Goal: Task Accomplishment & Management: Complete application form

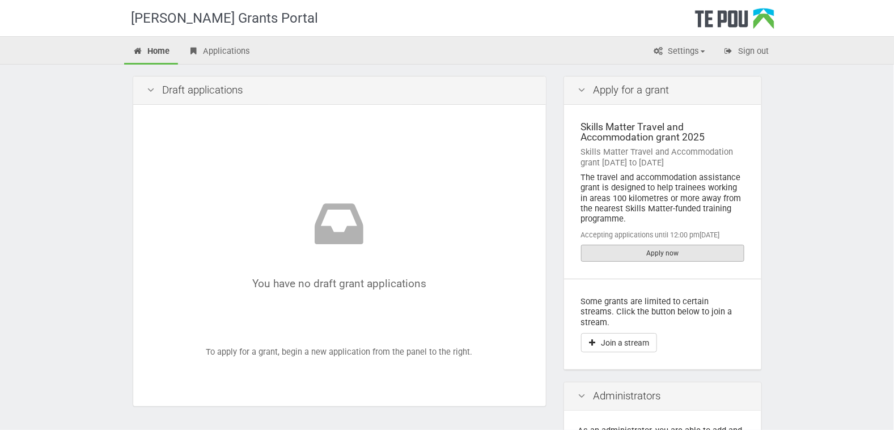
click at [628, 250] on link "Apply now" at bounding box center [662, 253] width 163 height 17
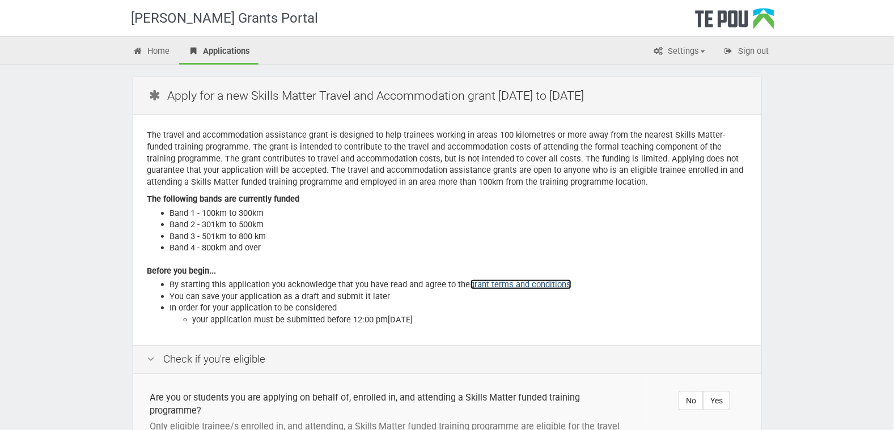
click at [514, 286] on link "grant terms and conditions" at bounding box center [520, 284] width 101 height 10
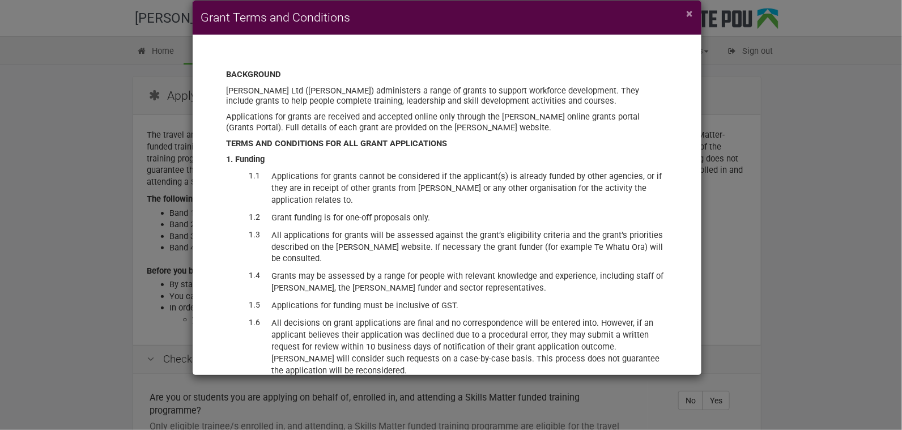
click at [692, 15] on span "×" at bounding box center [690, 14] width 6 height 14
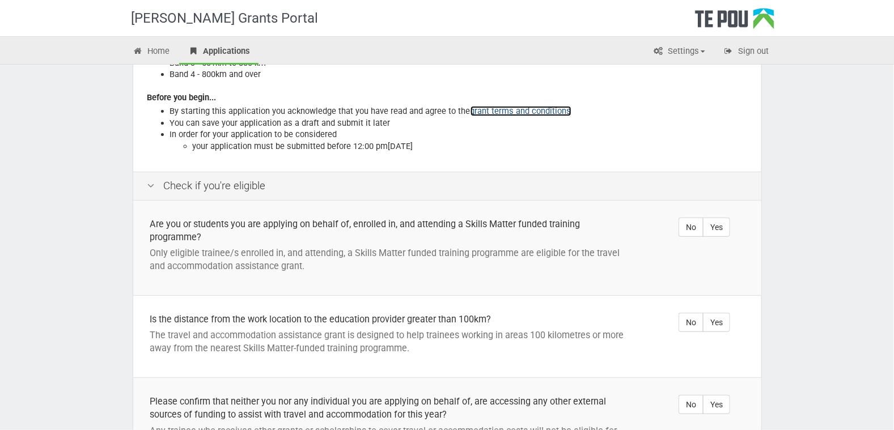
scroll to position [184, 0]
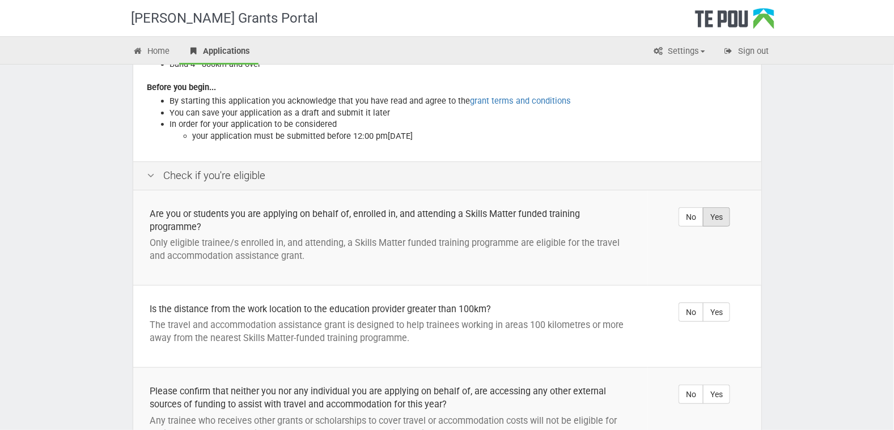
click at [723, 220] on label "Yes" at bounding box center [716, 216] width 27 height 19
radio input "true"
click at [721, 311] on label "Yes" at bounding box center [716, 312] width 27 height 19
radio input "true"
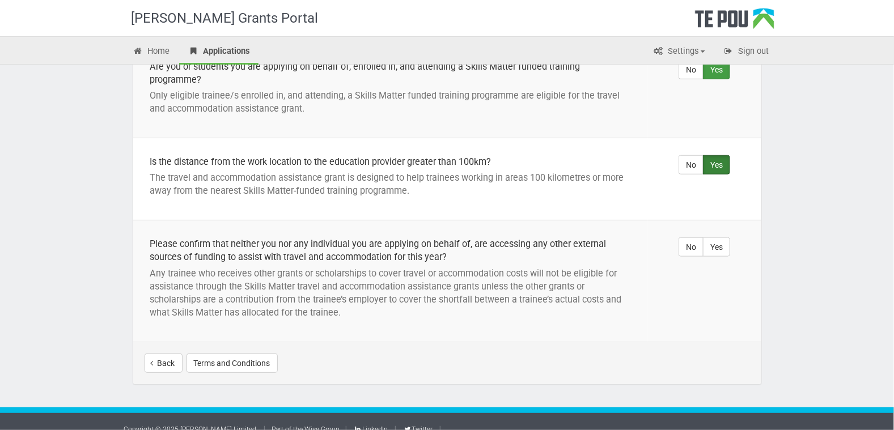
scroll to position [333, 0]
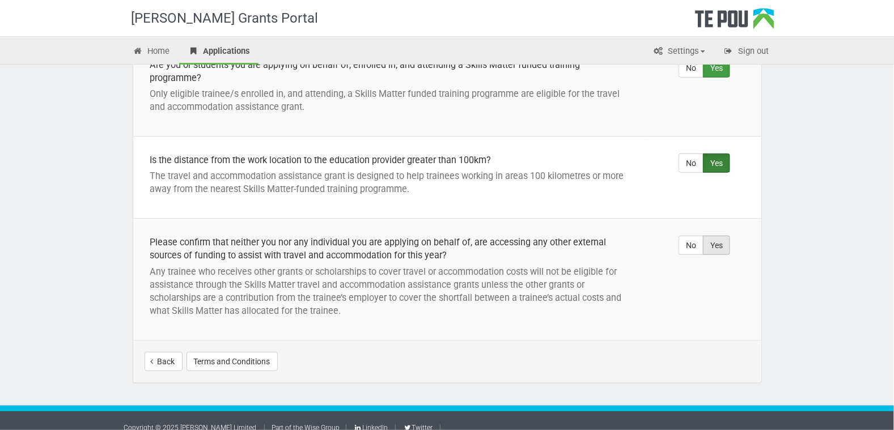
click at [723, 244] on label "Yes" at bounding box center [716, 245] width 27 height 19
radio input "true"
click at [689, 358] on button "Start your application" at bounding box center [701, 361] width 98 height 19
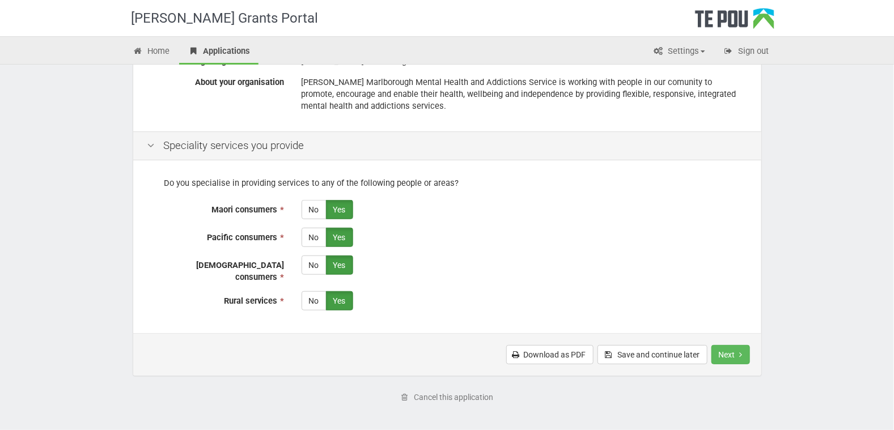
scroll to position [230, 0]
click at [726, 344] on button "Next" at bounding box center [730, 353] width 39 height 19
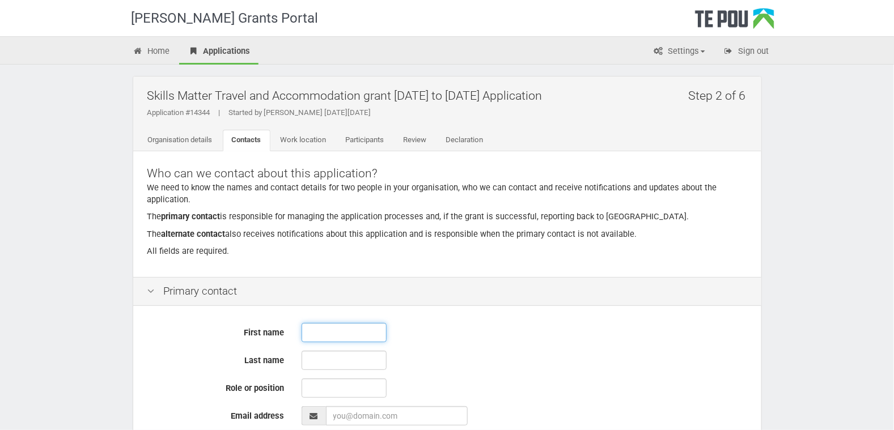
click at [315, 333] on input "text" at bounding box center [343, 332] width 85 height 19
type input "Trina"
type input "McKay"
type input "Trina.McKay@nmdhb.govt.nz"
type input "02 125 93767_"
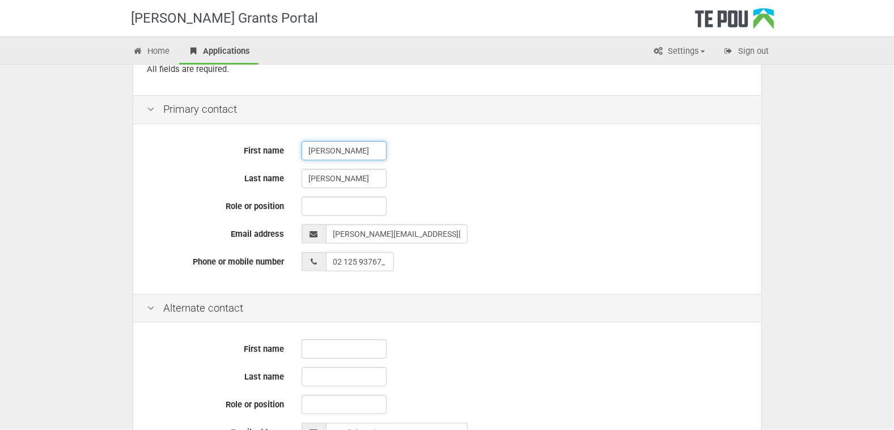
scroll to position [185, 0]
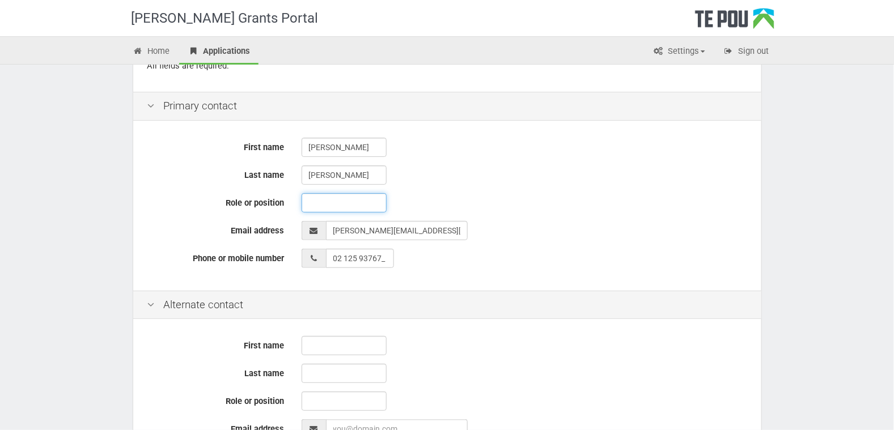
click at [322, 204] on input "text" at bounding box center [343, 202] width 85 height 19
click at [308, 198] on input "Team Leader" at bounding box center [343, 202] width 85 height 19
click at [334, 201] on input "MH&A Admin Team Leader" at bounding box center [343, 202] width 85 height 19
click at [330, 201] on input "MH&A -Admin Team Leader" at bounding box center [343, 202] width 85 height 19
click at [363, 202] on input "MH&A Service -Admin Team Leader" at bounding box center [343, 202] width 85 height 19
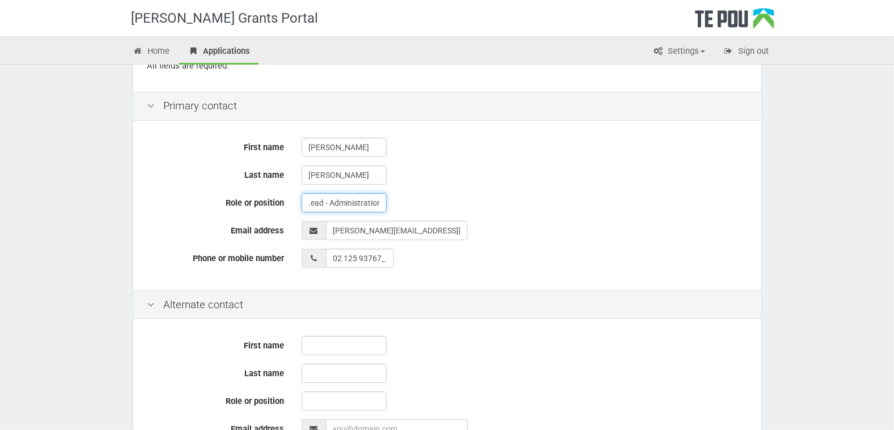
scroll to position [0, 80]
type input "MH&A Service -Team Lead - Administration"
click at [627, 265] on div "02 125 93767_" at bounding box center [523, 258] width 445 height 19
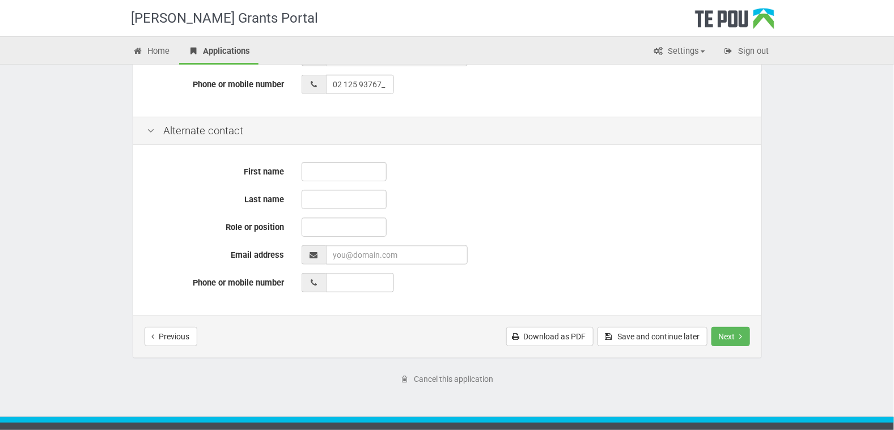
scroll to position [369, 0]
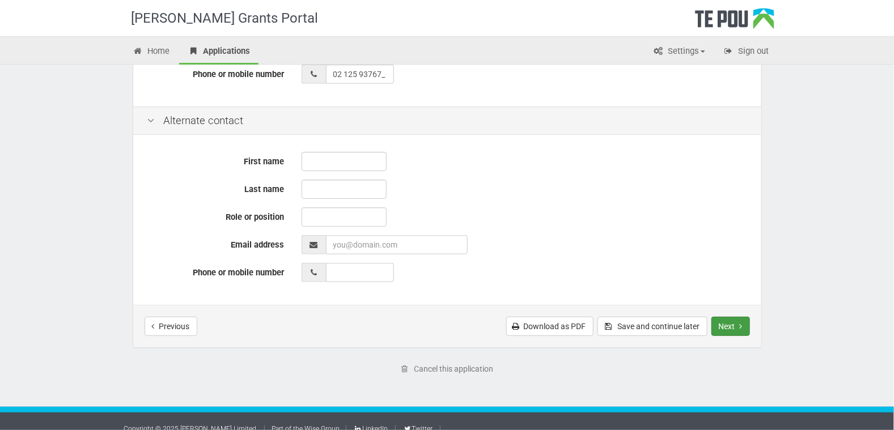
click at [723, 325] on button "Next" at bounding box center [730, 326] width 39 height 19
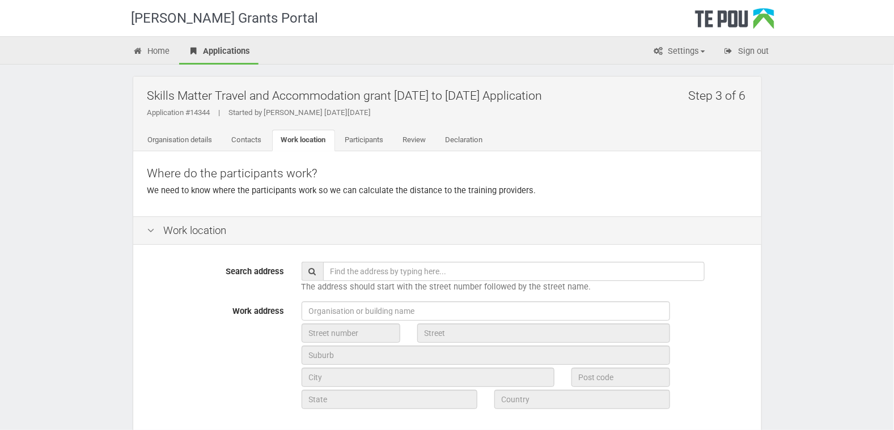
click at [329, 270] on input "text" at bounding box center [513, 271] width 381 height 19
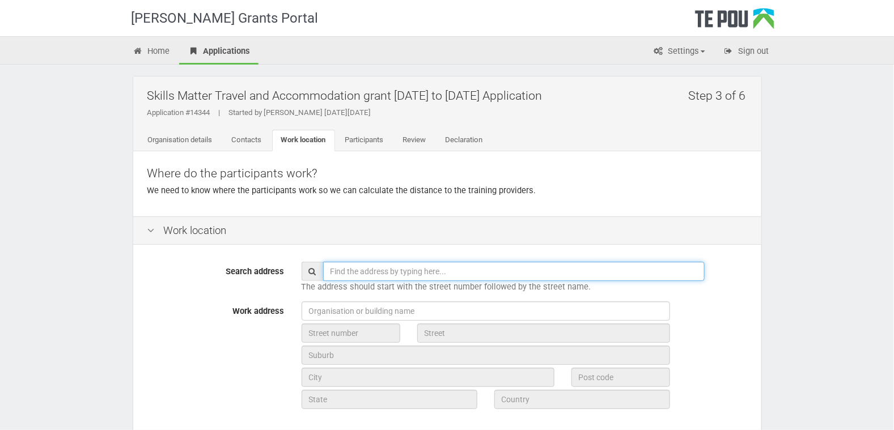
click at [458, 270] on input "text" at bounding box center [513, 271] width 381 height 19
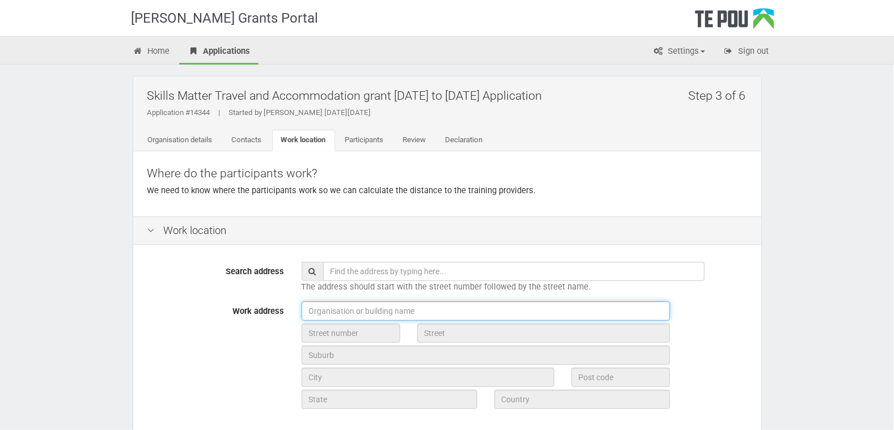
click at [342, 312] on input "text" at bounding box center [485, 310] width 368 height 19
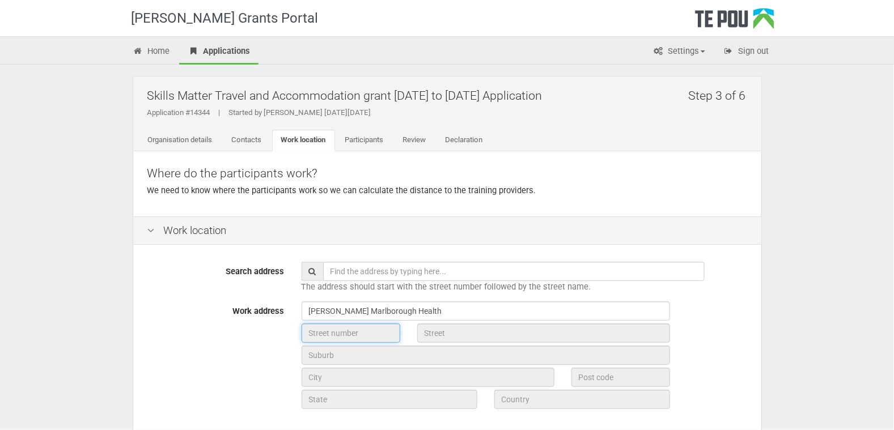
click at [371, 331] on input "text" at bounding box center [350, 333] width 99 height 19
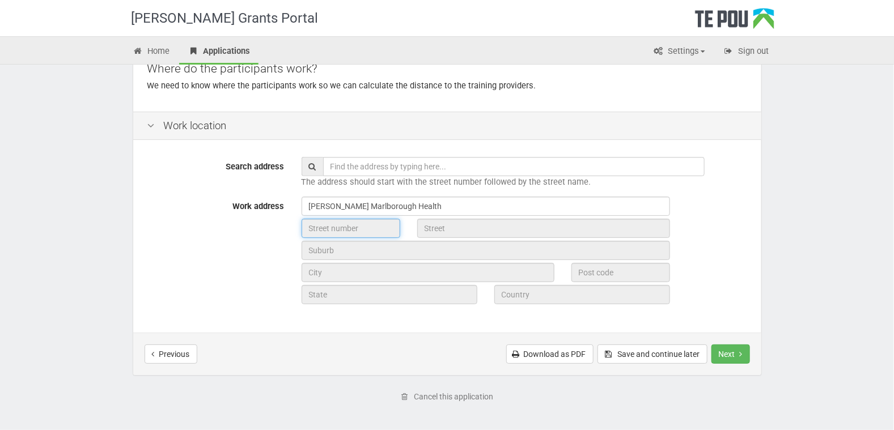
scroll to position [110, 0]
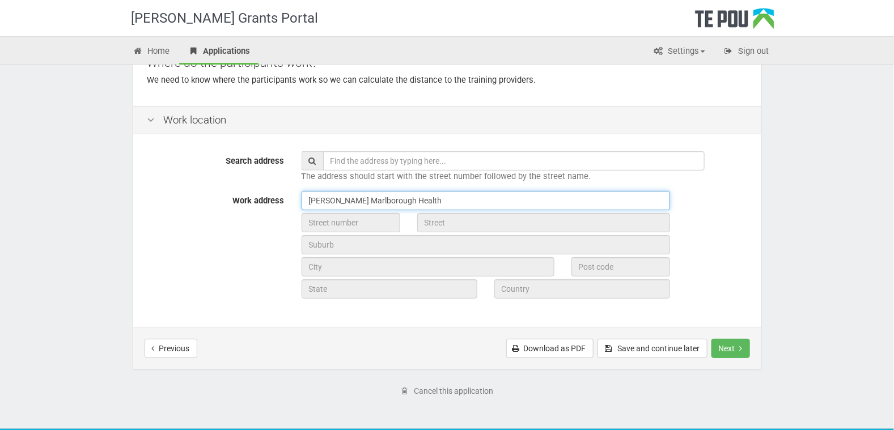
click at [409, 201] on input "Nelson Marlborough Health" at bounding box center [485, 200] width 368 height 19
type input "N"
click at [351, 196] on input "Health NZ - Nelson Marlborough" at bounding box center [485, 200] width 368 height 19
type input "Health NZ - Te Whatu Ora Nelson Marlborough"
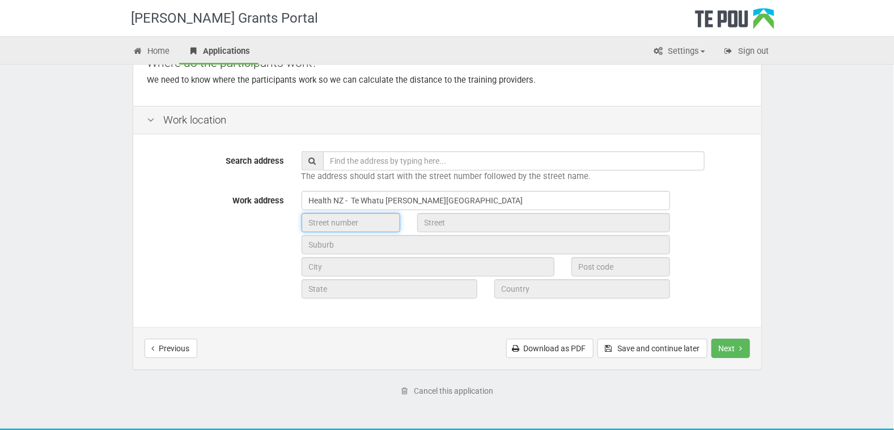
click at [383, 224] on input "text" at bounding box center [350, 222] width 99 height 19
click at [313, 159] on icon at bounding box center [312, 161] width 7 height 8
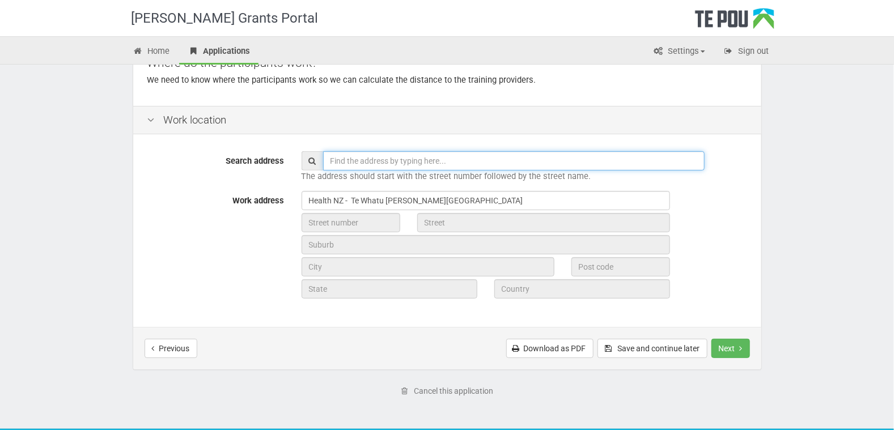
click at [440, 158] on input "text" at bounding box center [513, 160] width 381 height 19
click at [331, 159] on input "text" at bounding box center [513, 160] width 381 height 19
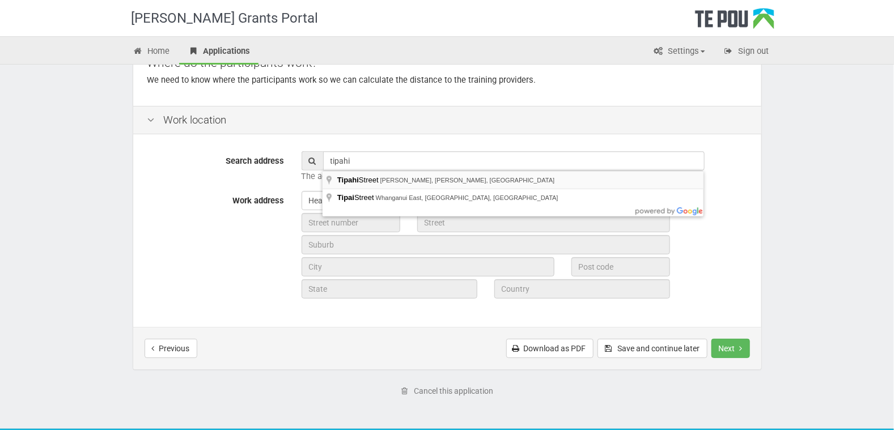
type input "Tipahi Street, Nelson South, Nelson, New Zealand"
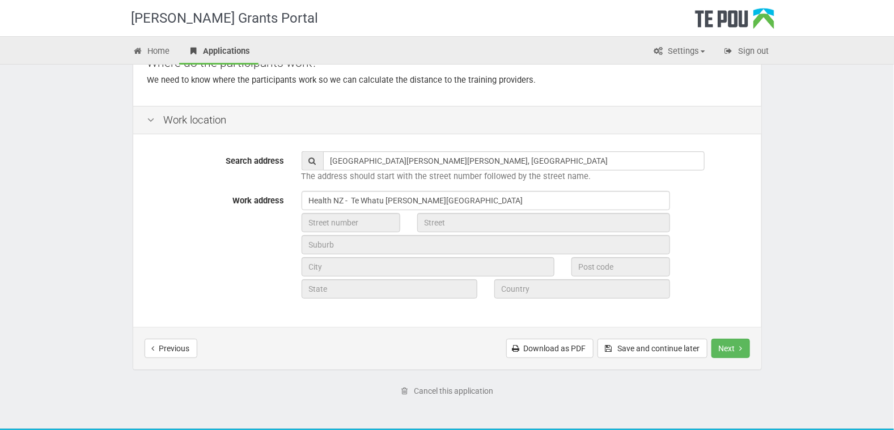
type input "Tipahi Street"
type input "Nelson"
type input "7010"
type input "Nelson Region"
type input "New Zealand"
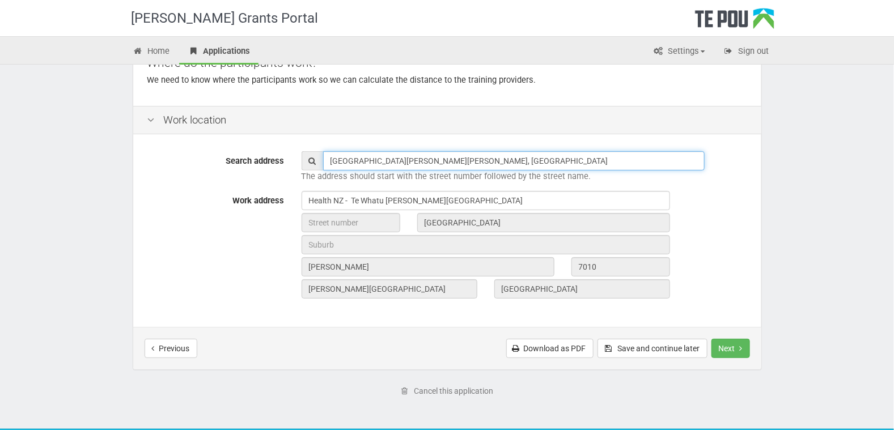
click at [511, 157] on input "Tipahi Street, Nelson South, Nelson, New Zealand" at bounding box center [513, 160] width 381 height 19
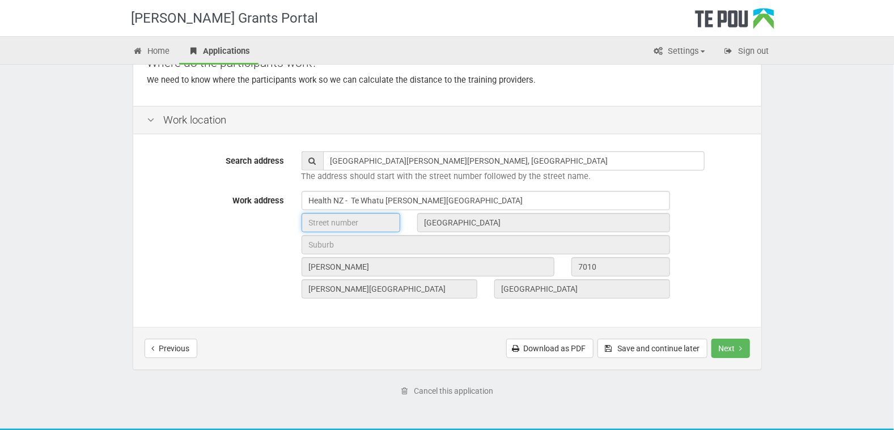
click at [366, 222] on input "text" at bounding box center [350, 222] width 99 height 19
click at [729, 344] on button "Next" at bounding box center [730, 348] width 39 height 19
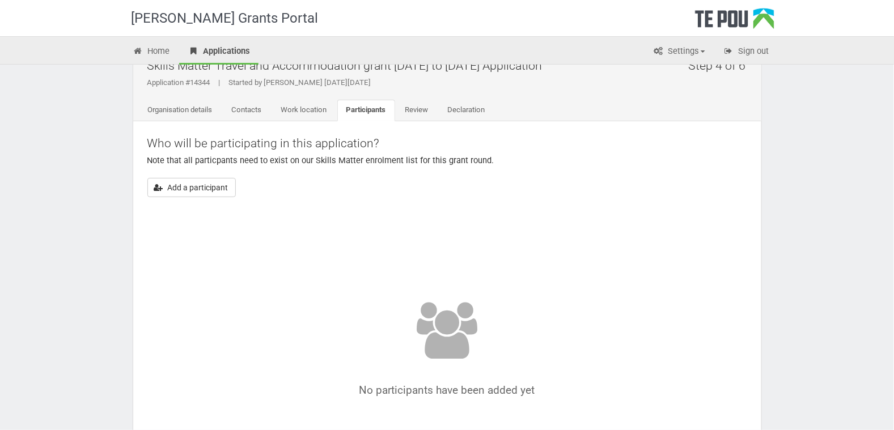
scroll to position [29, 0]
click at [192, 188] on button "Add a participant" at bounding box center [191, 188] width 88 height 19
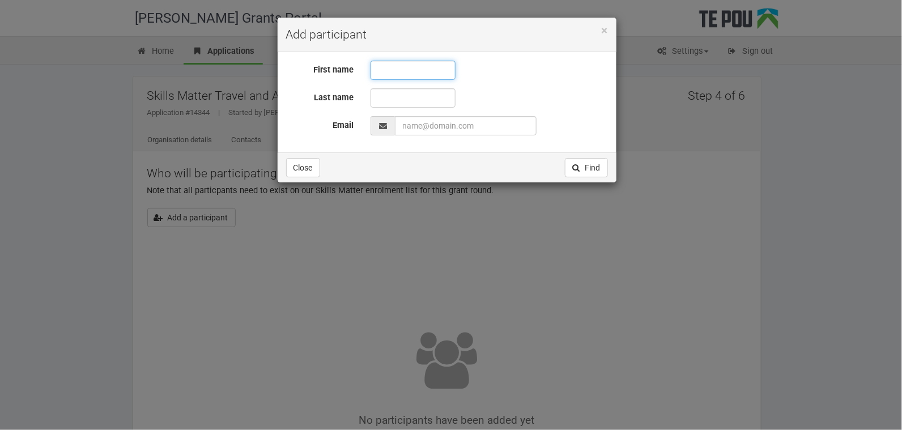
click at [387, 70] on input "text" at bounding box center [413, 70] width 85 height 19
type input "Libby"
click at [389, 97] on input "text" at bounding box center [413, 97] width 85 height 19
type input "Oed"
click at [481, 124] on input "EmailAddress" at bounding box center [466, 125] width 142 height 19
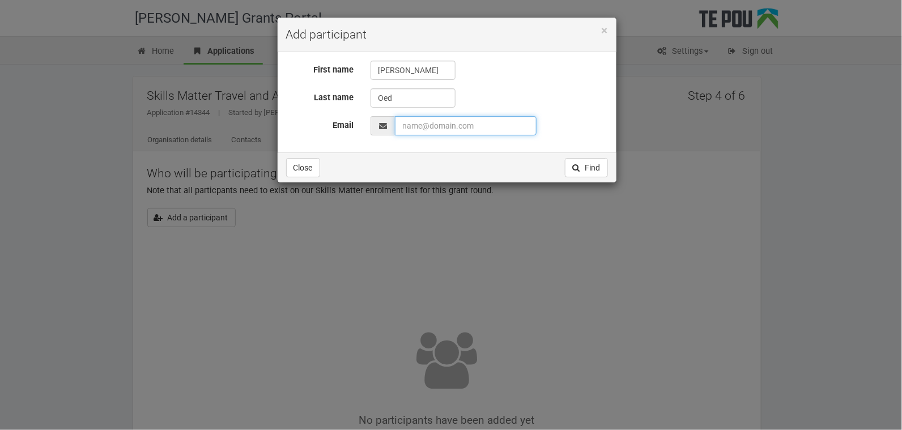
drag, startPoint x: 402, startPoint y: 127, endPoint x: 417, endPoint y: 109, distance: 23.7
click at [403, 125] on input "EmailAddress" at bounding box center [466, 125] width 142 height 19
click at [403, 124] on input "EmailAddress" at bounding box center [466, 125] width 142 height 19
click at [428, 128] on input "EmailAddress" at bounding box center [466, 125] width 142 height 19
type input "Libby.Oed@nmdhb.got.nz"
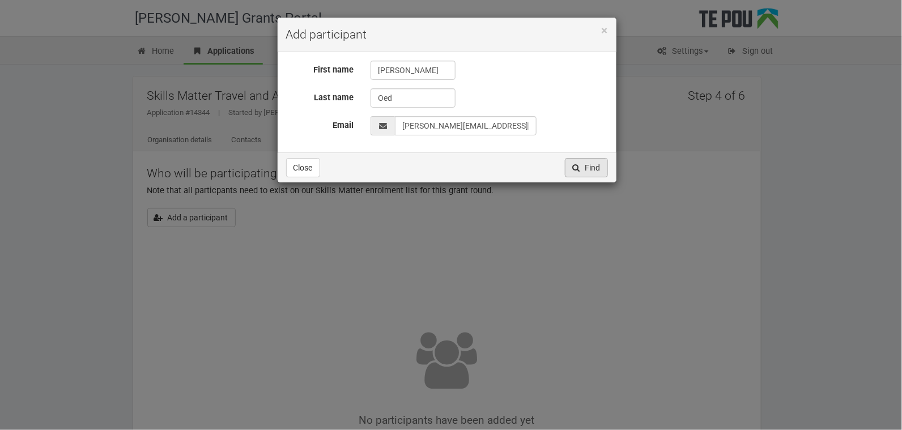
click at [591, 165] on button "Find" at bounding box center [586, 167] width 43 height 19
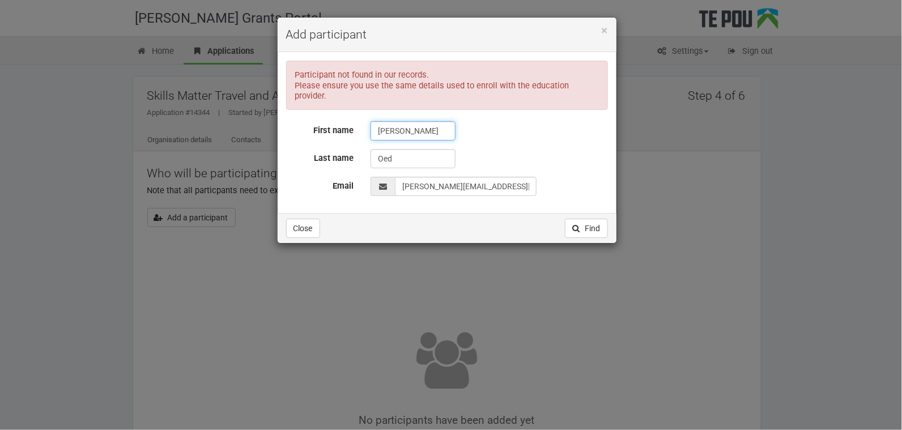
drag, startPoint x: 407, startPoint y: 122, endPoint x: 358, endPoint y: 115, distance: 50.4
click at [358, 121] on div "First name Libby" at bounding box center [447, 130] width 339 height 19
type input "Elizabeth"
click at [597, 219] on button "Find" at bounding box center [586, 228] width 43 height 19
click at [495, 177] on input "EmailAddress" at bounding box center [466, 186] width 142 height 19
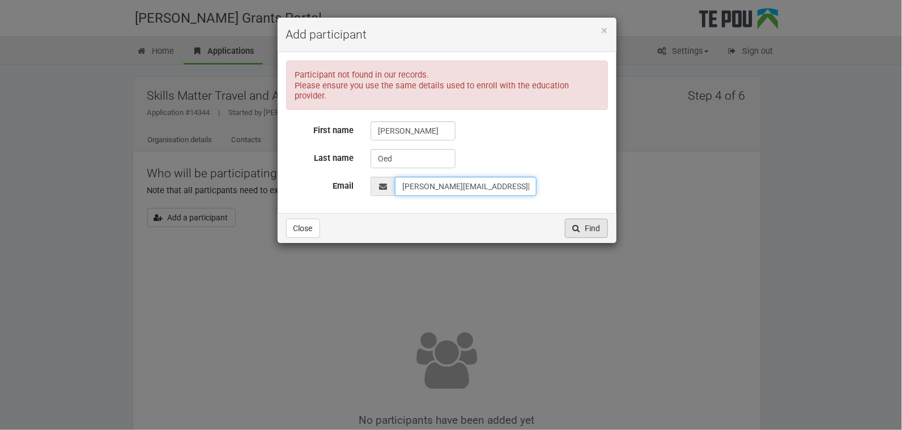
type input "Libby.Oed@gmail.com"
click at [592, 219] on button "Find" at bounding box center [586, 228] width 43 height 19
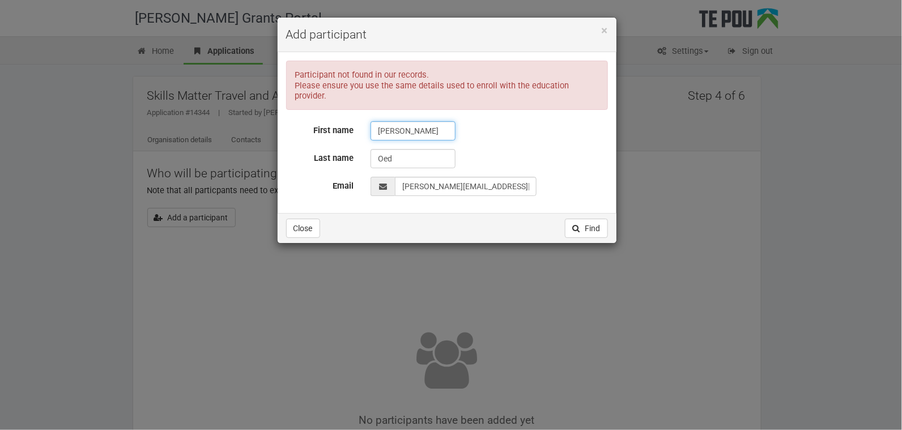
drag, startPoint x: 413, startPoint y: 122, endPoint x: 370, endPoint y: 120, distance: 42.6
click at [374, 121] on input "Elizabeth" at bounding box center [413, 130] width 85 height 19
click at [593, 219] on button "Find" at bounding box center [586, 228] width 43 height 19
click at [309, 219] on button "Close" at bounding box center [303, 228] width 34 height 19
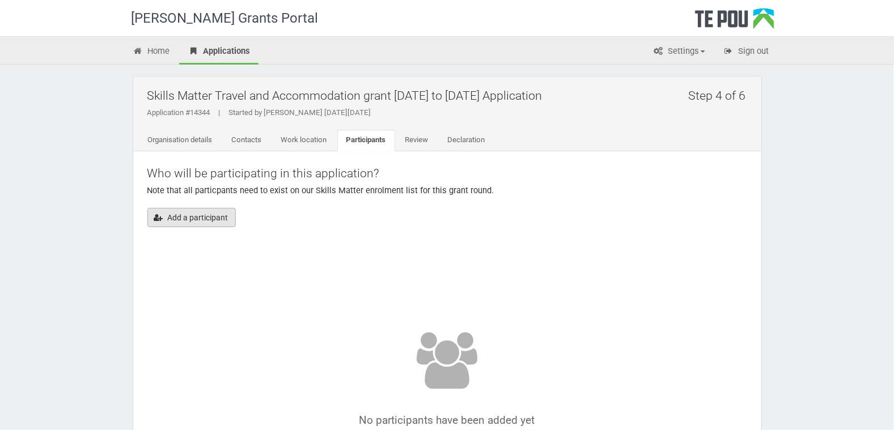
click at [192, 219] on button "Add a participant" at bounding box center [191, 217] width 88 height 19
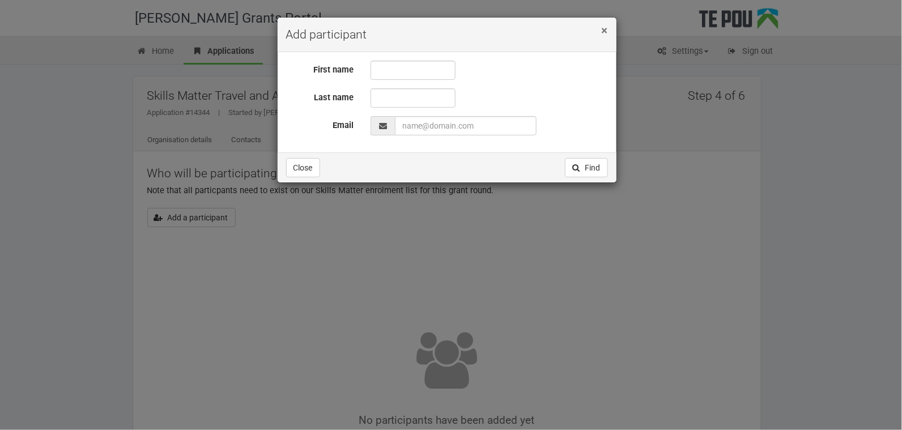
click at [605, 28] on span "×" at bounding box center [605, 31] width 6 height 14
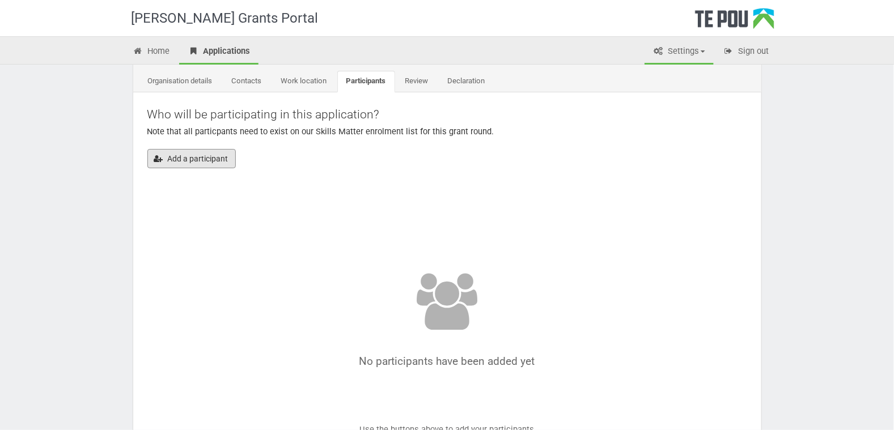
scroll to position [58, 0]
click at [184, 155] on button "Add a participant" at bounding box center [191, 159] width 88 height 19
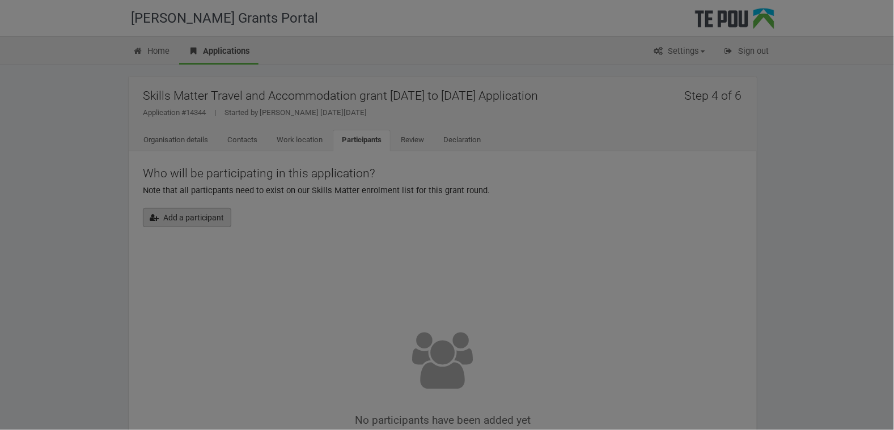
scroll to position [0, 0]
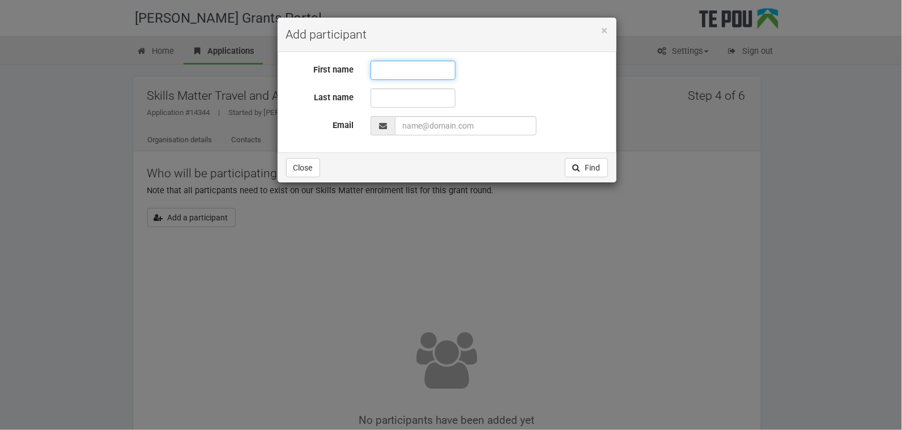
click at [392, 70] on input "text" at bounding box center [413, 70] width 85 height 19
type input "Elizabeth"
click at [390, 94] on input "text" at bounding box center [413, 97] width 85 height 19
type input "Oed"
click at [479, 126] on input "EmailAddress" at bounding box center [466, 125] width 142 height 19
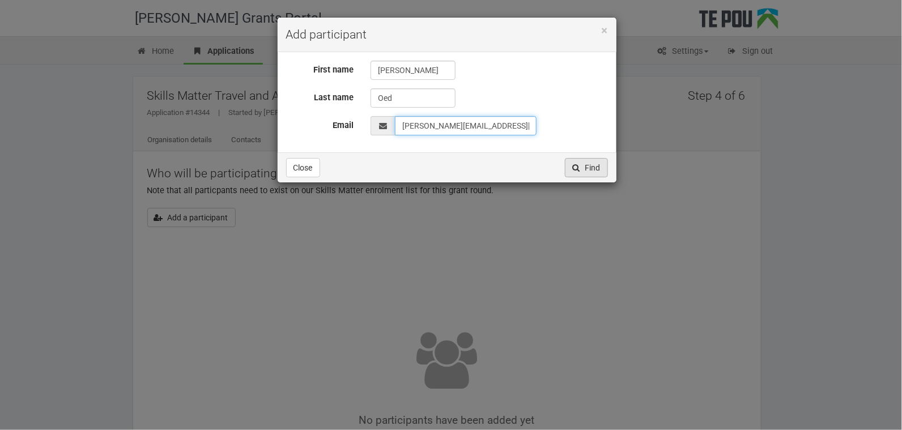
type input "libby.oed@gmail.com"
click at [593, 165] on button "Find" at bounding box center [586, 167] width 43 height 19
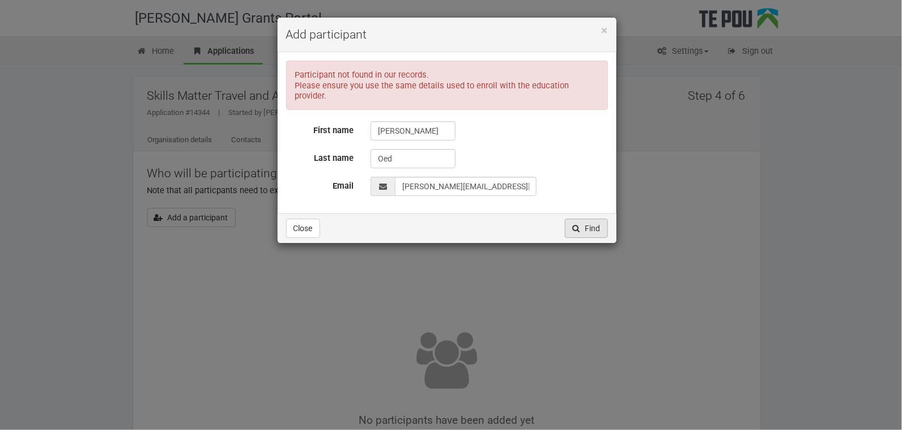
drag, startPoint x: 590, startPoint y: 220, endPoint x: 669, endPoint y: 146, distance: 107.4
click at [590, 219] on button "Find" at bounding box center [586, 228] width 43 height 19
click at [609, 32] on div "× Add participant" at bounding box center [447, 35] width 339 height 35
click at [307, 219] on button "Close" at bounding box center [303, 228] width 34 height 19
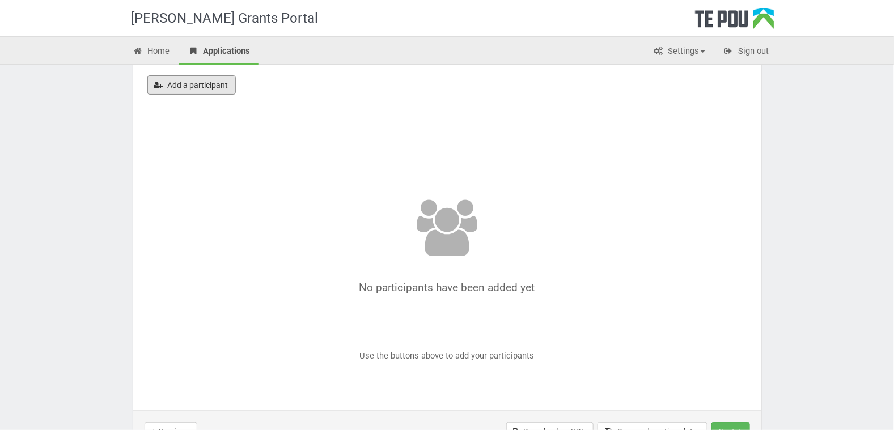
scroll to position [250, 0]
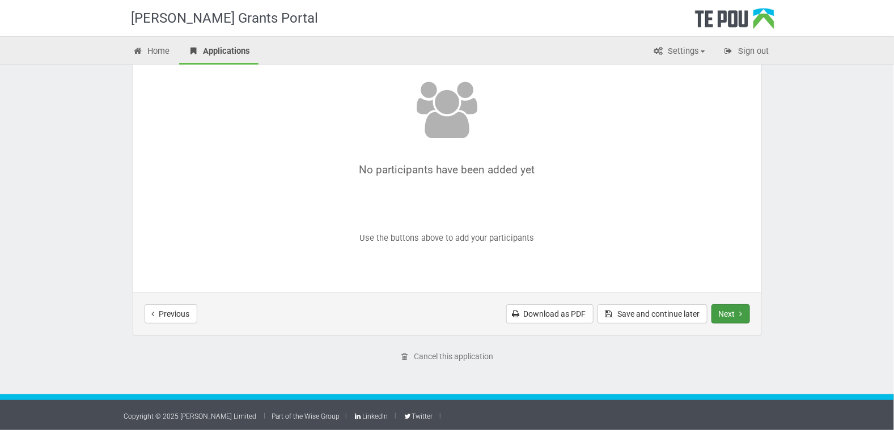
click at [728, 309] on button "Next" at bounding box center [730, 313] width 39 height 19
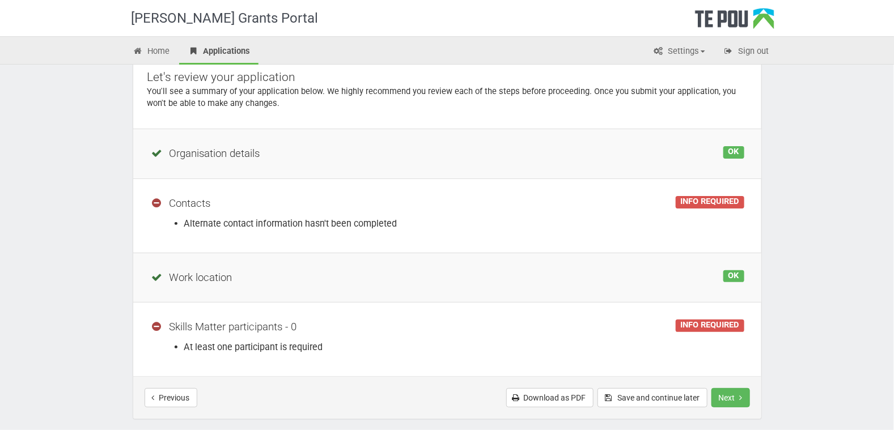
scroll to position [97, 0]
click at [698, 200] on div "INFO REQUIRED" at bounding box center [709, 201] width 68 height 12
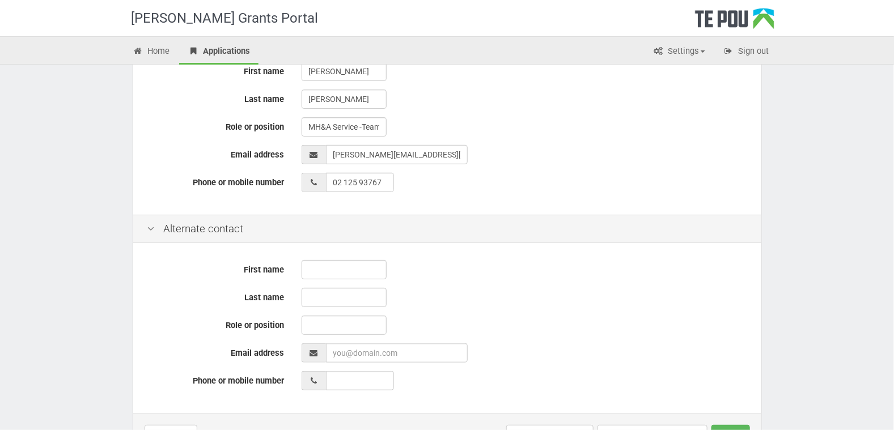
scroll to position [260, 0]
click at [318, 270] on input "text" at bounding box center [343, 270] width 85 height 19
type input "Susan"
click at [331, 299] on input "text" at bounding box center [343, 298] width 85 height 19
type input "Murray"
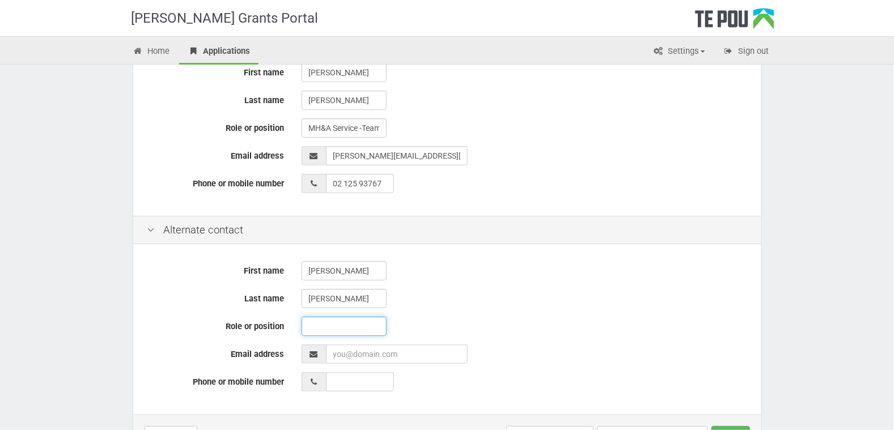
click at [336, 321] on input "text" at bounding box center [343, 326] width 85 height 19
type input "Manager"
click at [402, 356] on input "EmailAddress" at bounding box center [397, 354] width 142 height 19
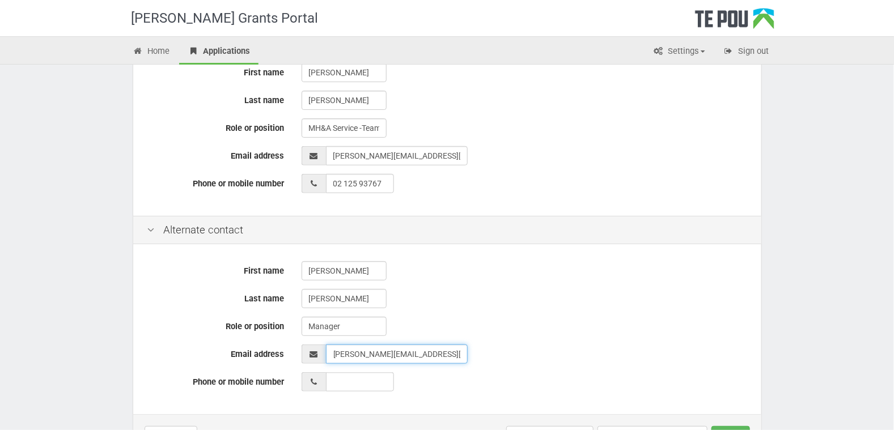
click at [338, 356] on input "EmailAddress" at bounding box center [397, 354] width 142 height 19
click at [363, 352] on input "EmailAddress" at bounding box center [397, 354] width 142 height 19
type input "Susan.Murray@nmdhb.got.nz"
type input "__ ___ ______"
click at [351, 380] on input "__ ___ ______" at bounding box center [360, 381] width 68 height 19
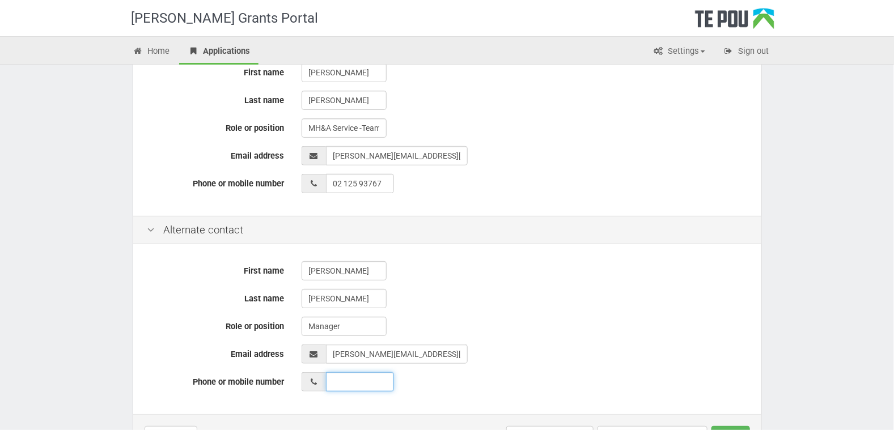
type input "__ ___ ______"
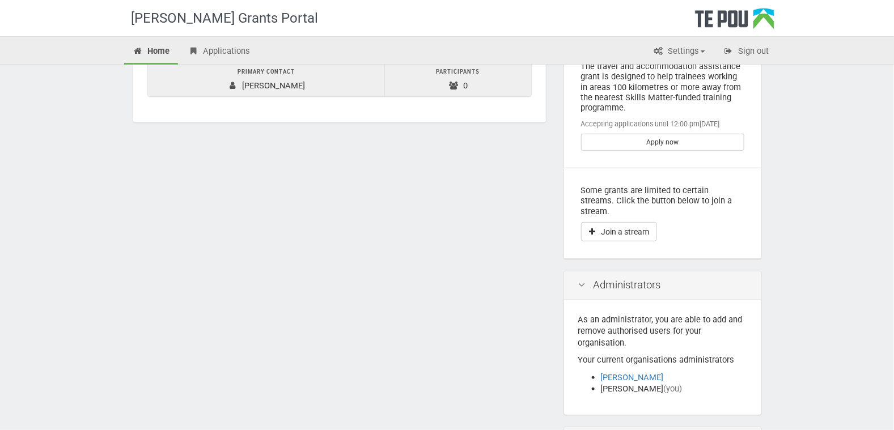
scroll to position [97, 0]
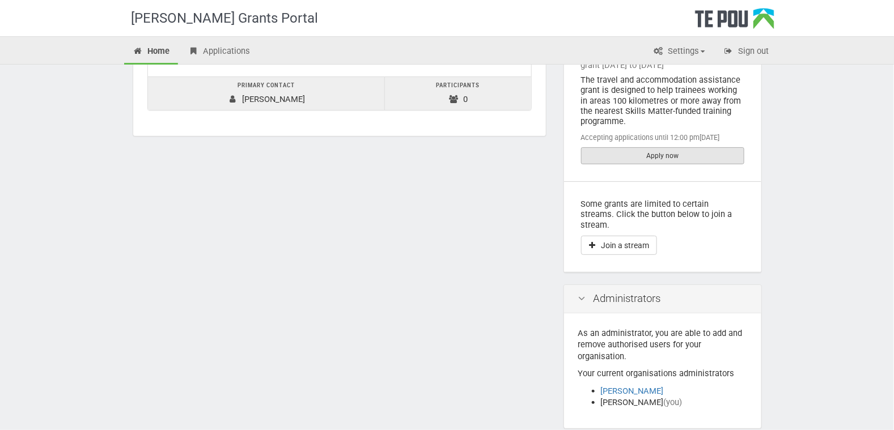
click at [631, 154] on link "Apply now" at bounding box center [662, 155] width 163 height 17
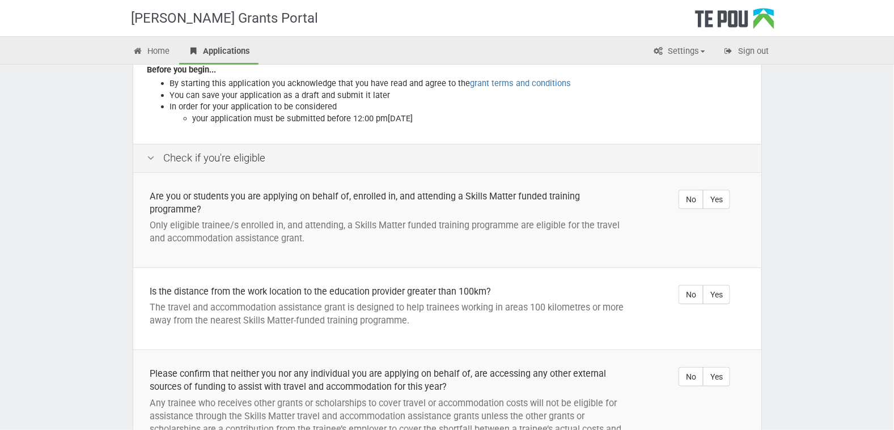
scroll to position [201, 0]
click at [717, 194] on label "Yes" at bounding box center [716, 199] width 27 height 19
radio input "true"
click at [716, 294] on label "Yes" at bounding box center [716, 294] width 27 height 19
radio input "true"
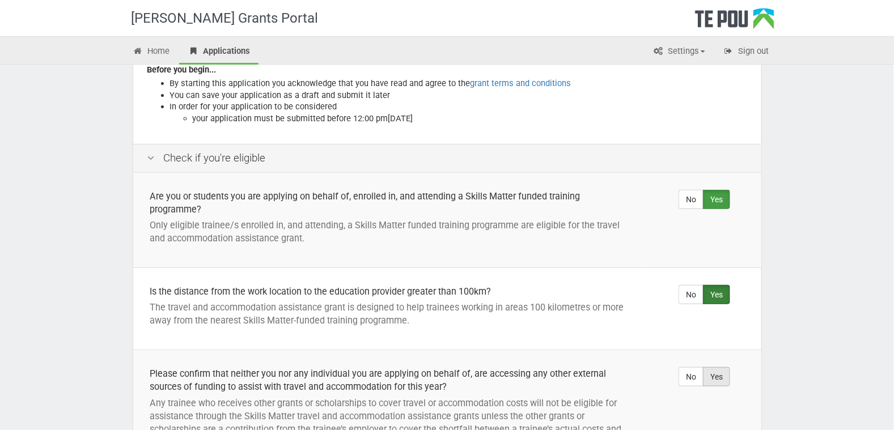
click at [717, 379] on label "Yes" at bounding box center [716, 376] width 27 height 19
radio input "true"
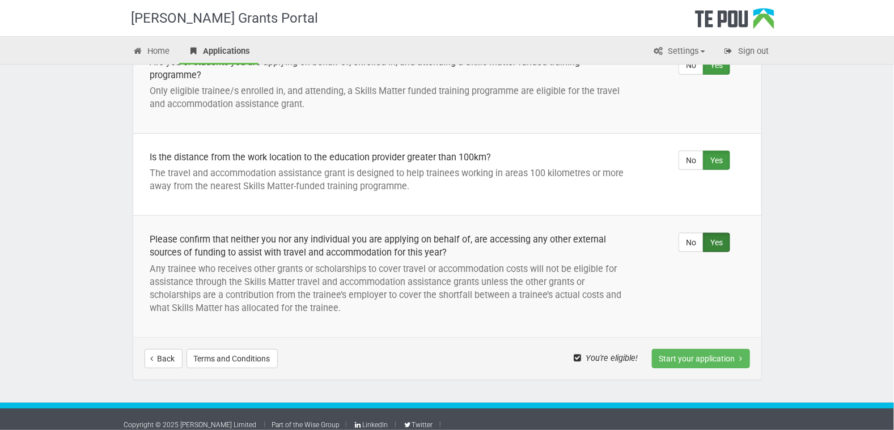
scroll to position [344, 0]
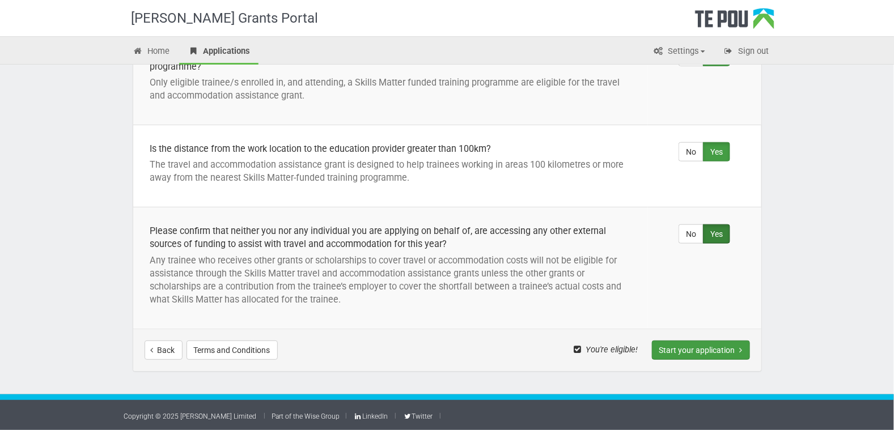
click at [711, 346] on button "Start your application" at bounding box center [701, 350] width 98 height 19
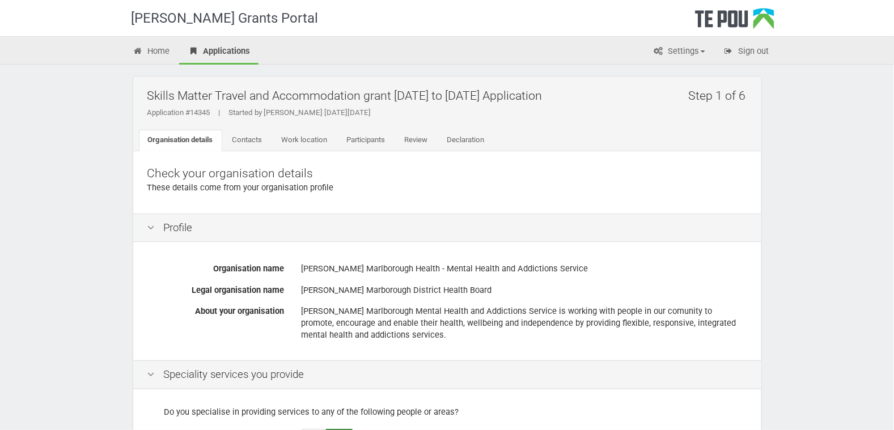
click at [302, 266] on div "[PERSON_NAME] Marlborough Health - Mental Health and Addictions Service" at bounding box center [523, 269] width 445 height 20
click at [305, 267] on div "[PERSON_NAME] Marlborough Health - Mental Health and Addictions Service" at bounding box center [523, 269] width 445 height 20
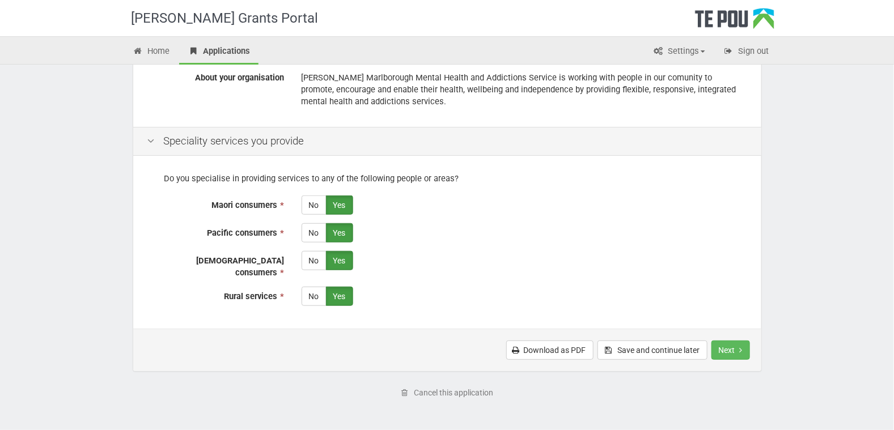
scroll to position [261, 0]
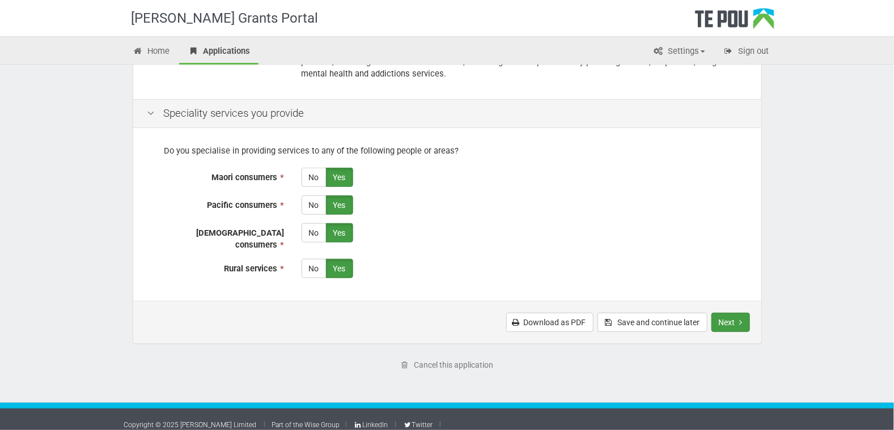
click at [732, 313] on button "Next" at bounding box center [730, 322] width 39 height 19
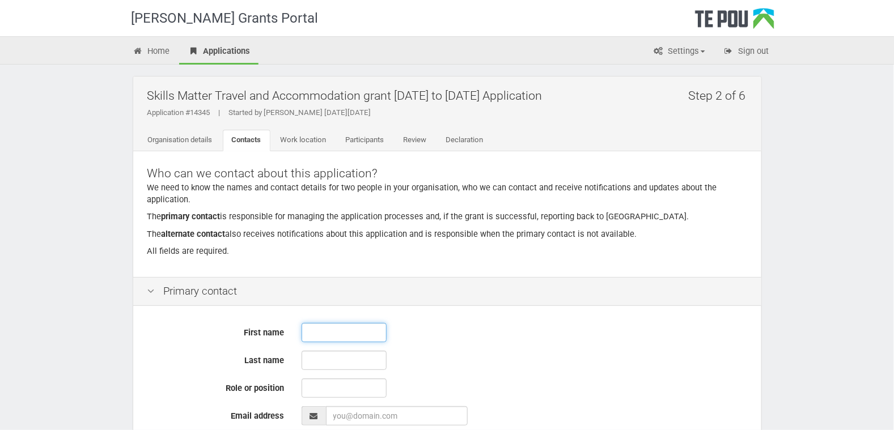
click at [318, 332] on input "text" at bounding box center [343, 332] width 85 height 19
type input "[PERSON_NAME]"
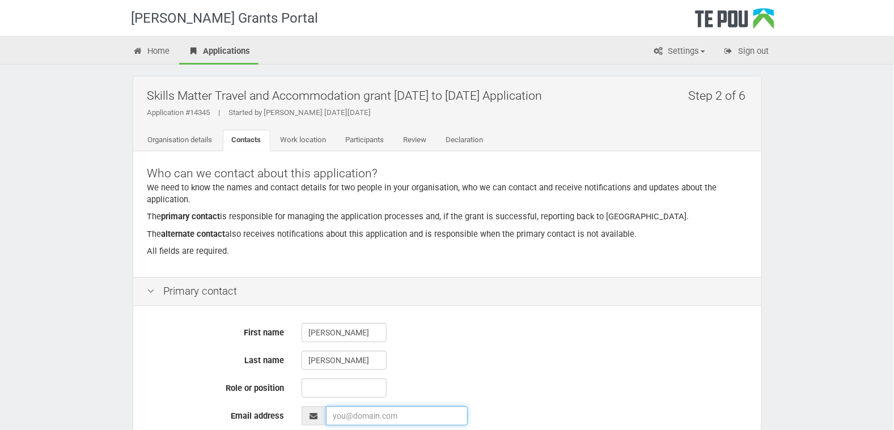
type input "[PERSON_NAME][EMAIL_ADDRESS][PERSON_NAME][DOMAIN_NAME]"
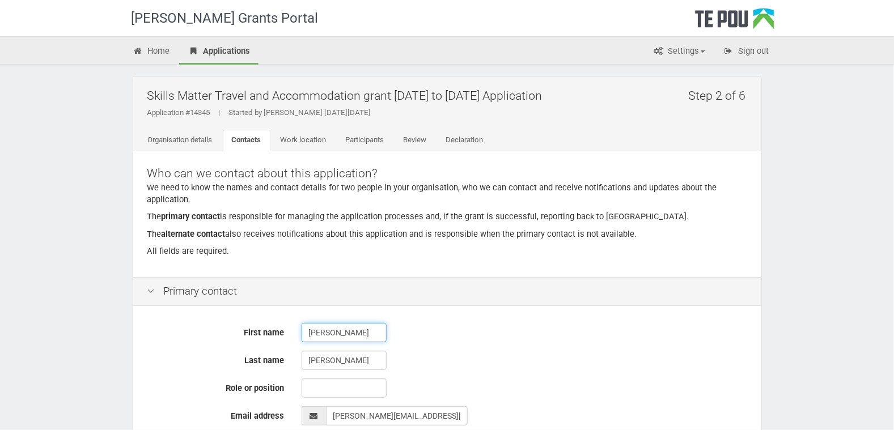
type input "02 125 93767_"
click at [316, 386] on input "text" at bounding box center [343, 388] width 85 height 19
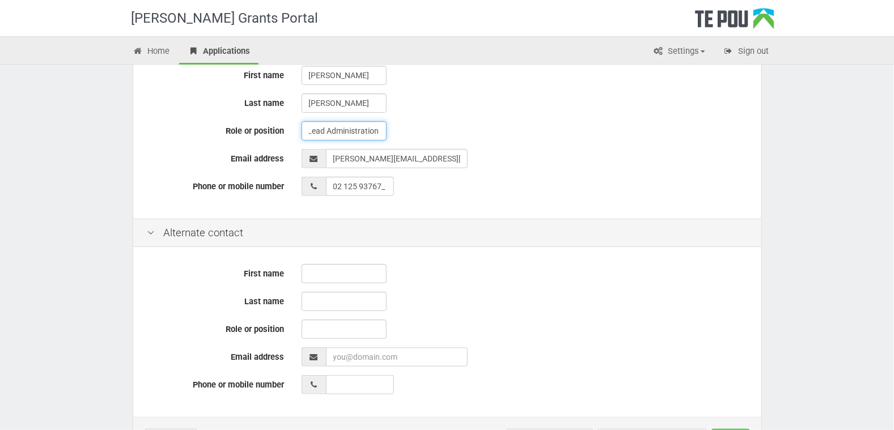
scroll to position [265, 0]
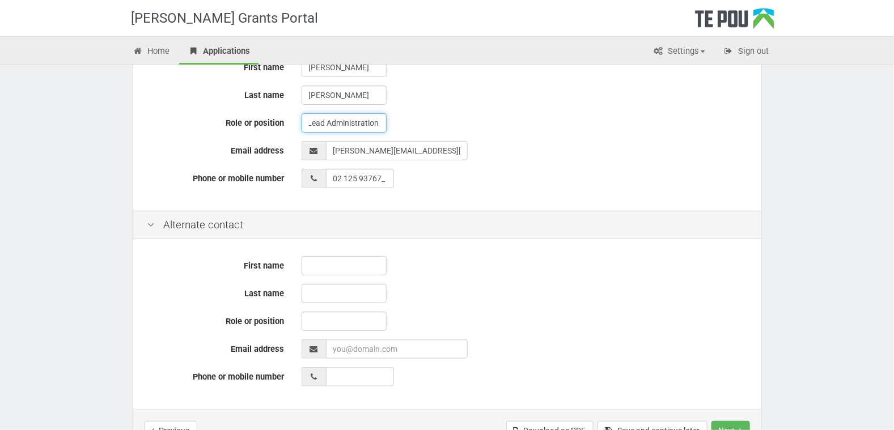
type input "MH&A Service - Team Lead Administration"
click at [330, 264] on input "text" at bounding box center [343, 265] width 85 height 19
type input "[PERSON_NAME]"
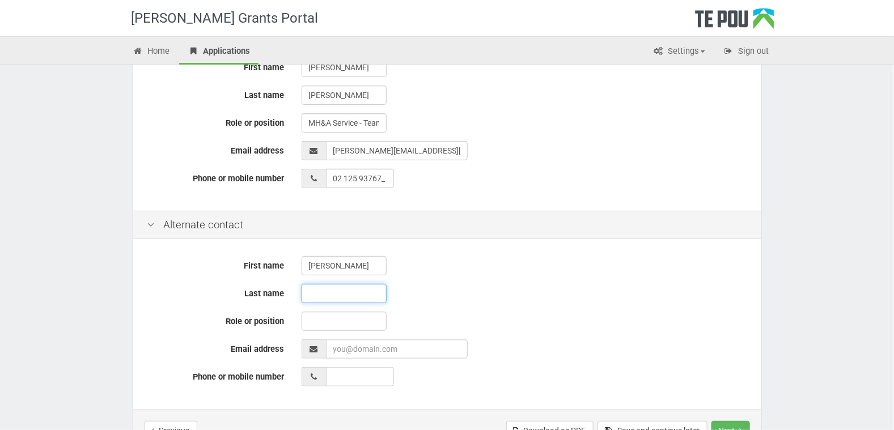
type input "Manager"
type input "[PERSON_NAME][EMAIL_ADDRESS][PERSON_NAME][DOMAIN_NAME]"
click at [337, 378] on input "__ ___ ______" at bounding box center [360, 376] width 68 height 19
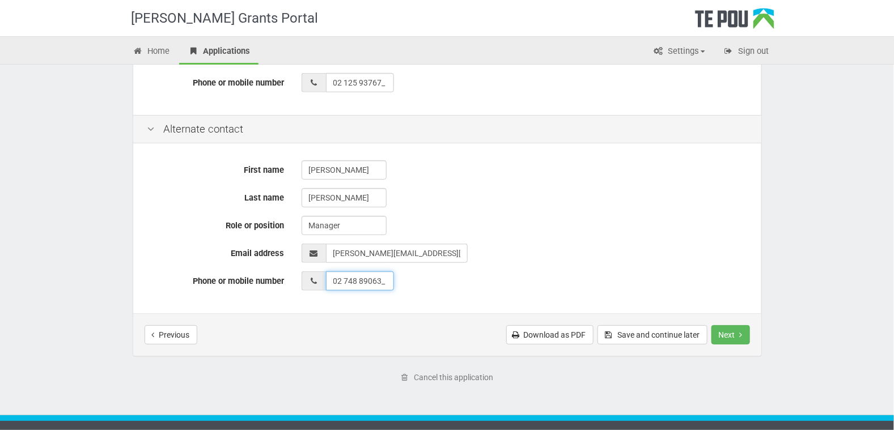
scroll to position [382, 0]
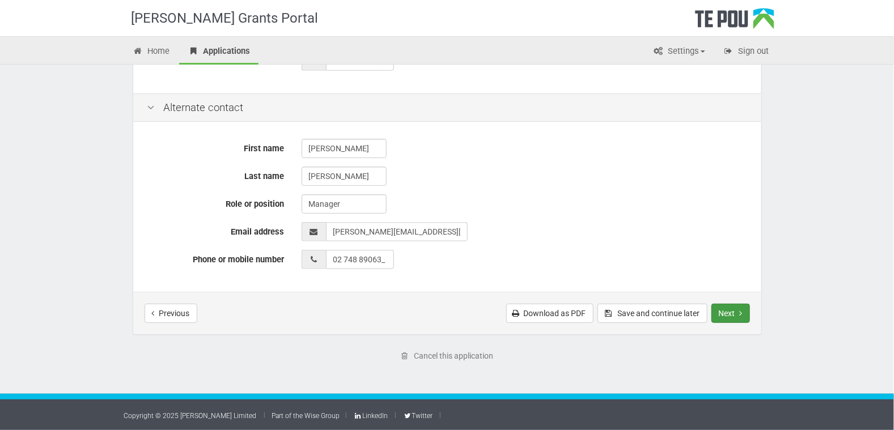
type input "02 748 89063"
click at [729, 312] on button "Next" at bounding box center [730, 313] width 39 height 19
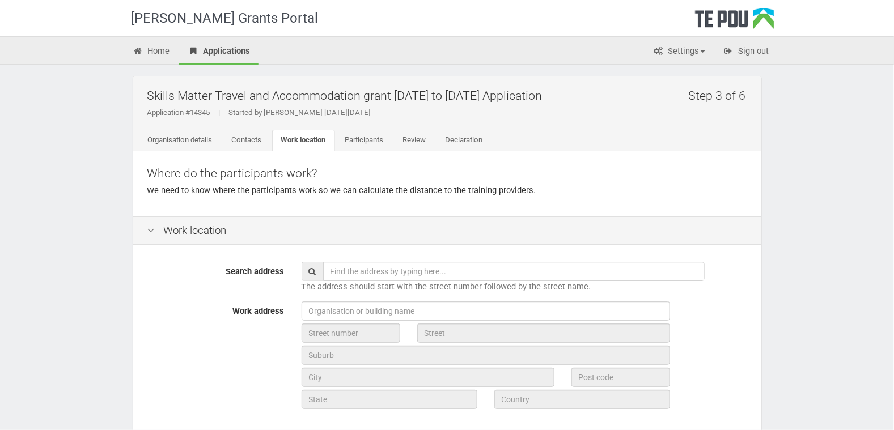
drag, startPoint x: 328, startPoint y: 266, endPoint x: 333, endPoint y: 270, distance: 6.8
click at [329, 266] on input "text" at bounding box center [513, 271] width 381 height 19
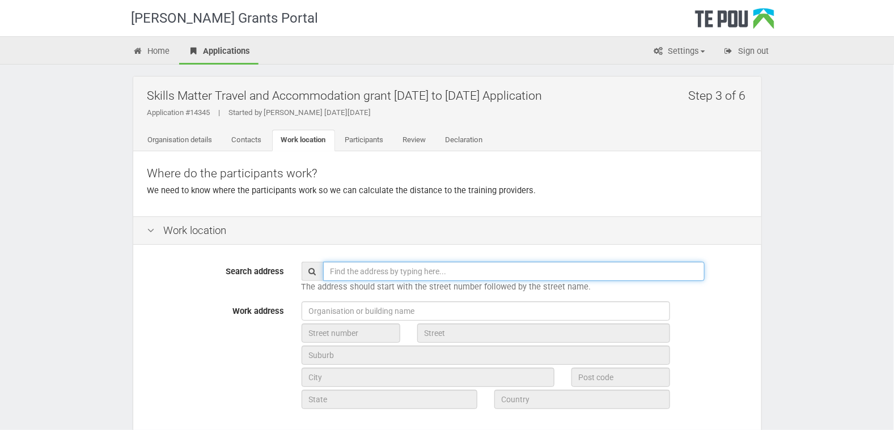
drag, startPoint x: 326, startPoint y: 270, endPoint x: 326, endPoint y: 263, distance: 6.8
click at [326, 269] on input "text" at bounding box center [513, 271] width 381 height 19
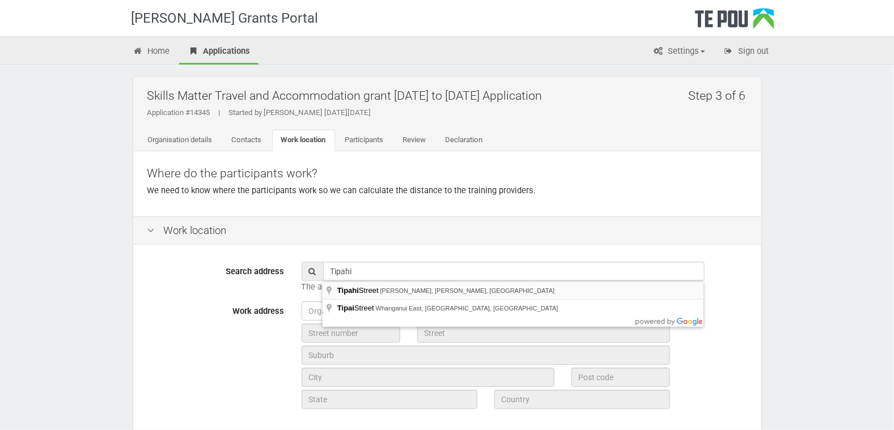
type input "Tipahi Street, Nelson South, Nelson, New Zealand"
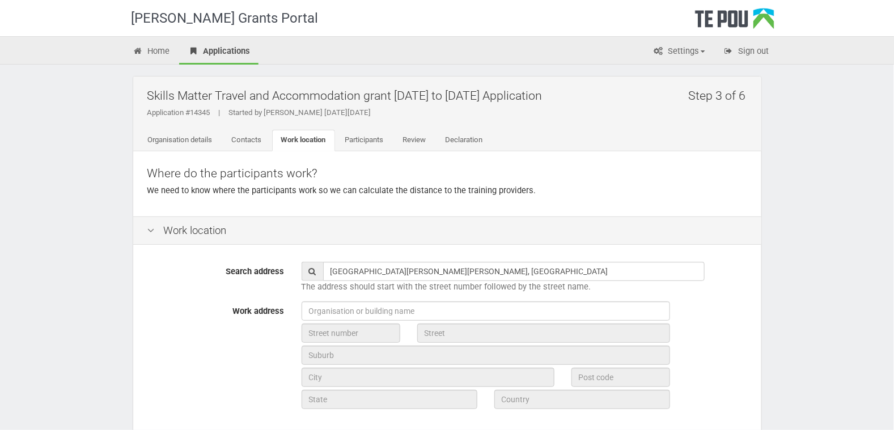
type input "Tipahi Street"
type input "Nelson"
type input "7010"
type input "Nelson Region"
type input "New Zealand"
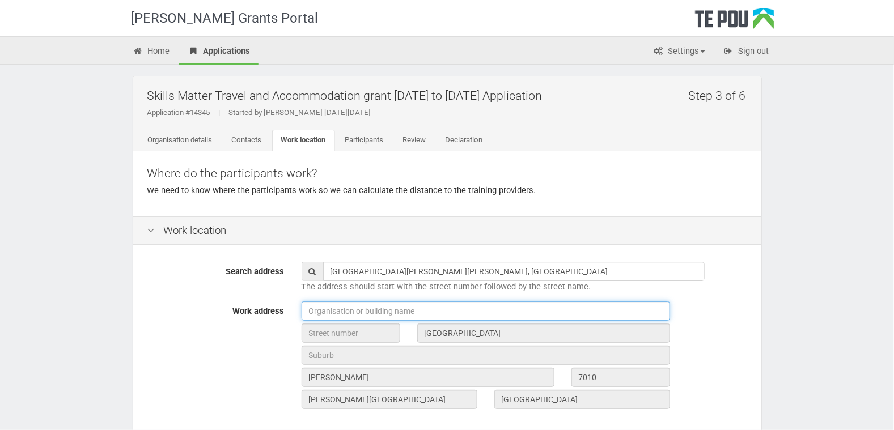
click at [314, 311] on input "text" at bounding box center [485, 310] width 368 height 19
type input "Health NZ - Te Whatu Ora Nelson Marlborough"
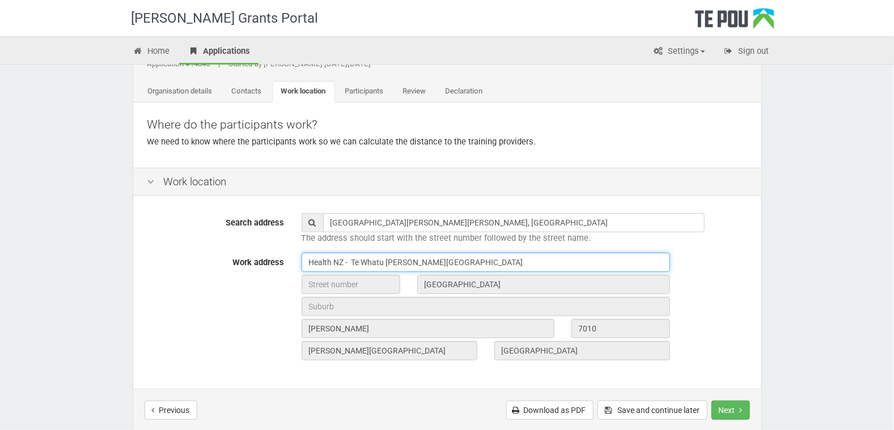
scroll to position [57, 0]
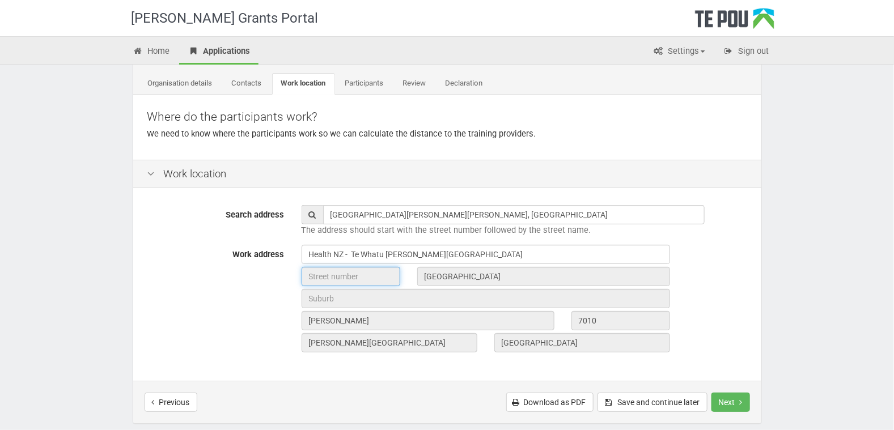
click at [357, 273] on input "text" at bounding box center [350, 276] width 99 height 19
click at [312, 274] on input "text" at bounding box center [350, 276] width 99 height 19
click at [732, 397] on button "Next" at bounding box center [730, 402] width 39 height 19
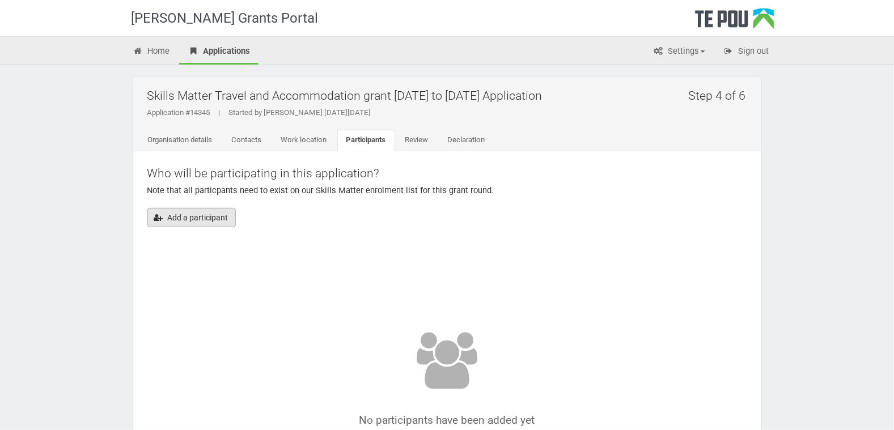
click at [177, 216] on button "Add a participant" at bounding box center [191, 217] width 88 height 19
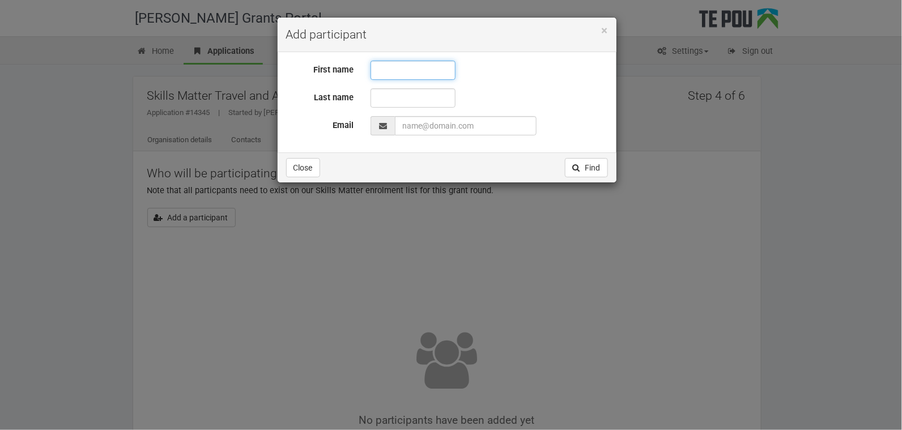
click at [385, 70] on input "text" at bounding box center [413, 70] width 85 height 19
type input "[PERSON_NAME]"
click at [383, 98] on input "text" at bounding box center [413, 97] width 85 height 19
type input "Oed"
click at [480, 121] on input "EmailAddress" at bounding box center [466, 125] width 142 height 19
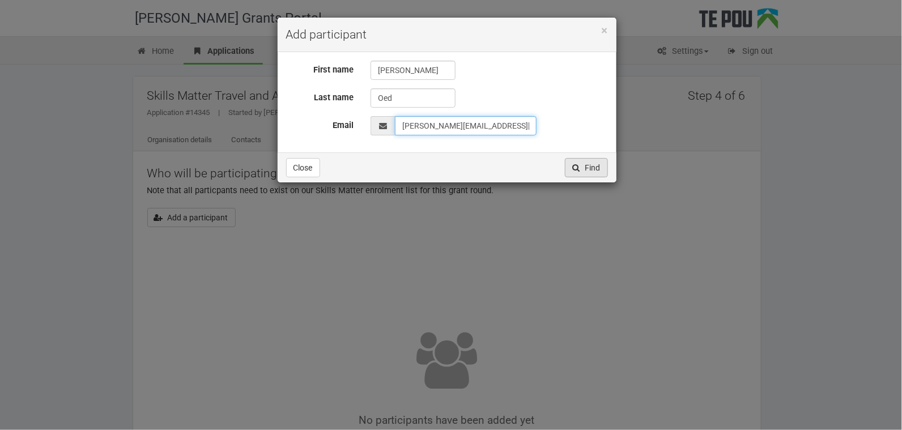
type input "Libby.Oed@gmail.com"
click at [594, 168] on button "Find" at bounding box center [586, 167] width 43 height 19
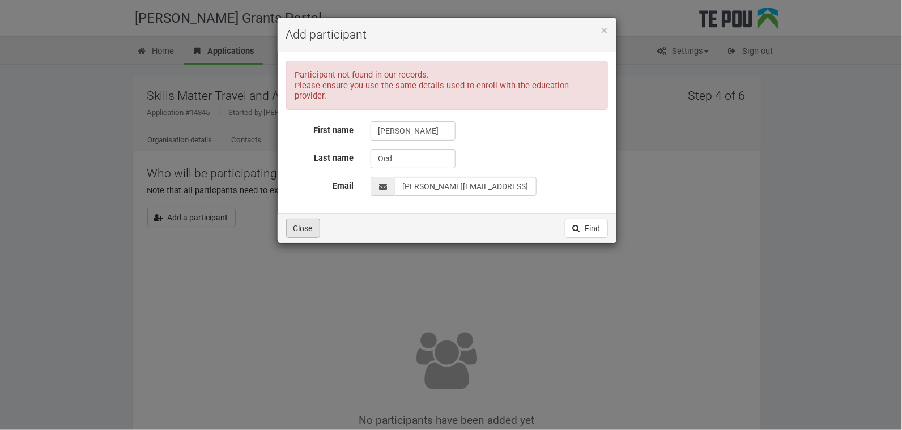
click at [313, 219] on button "Close" at bounding box center [303, 228] width 34 height 19
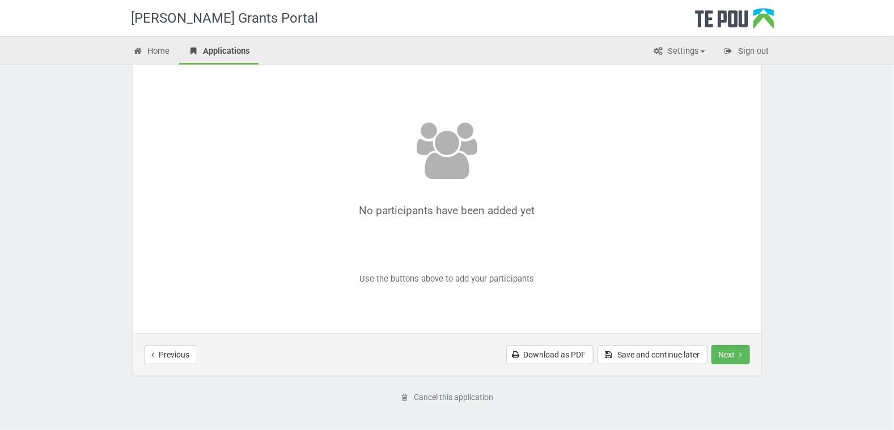
scroll to position [250, 0]
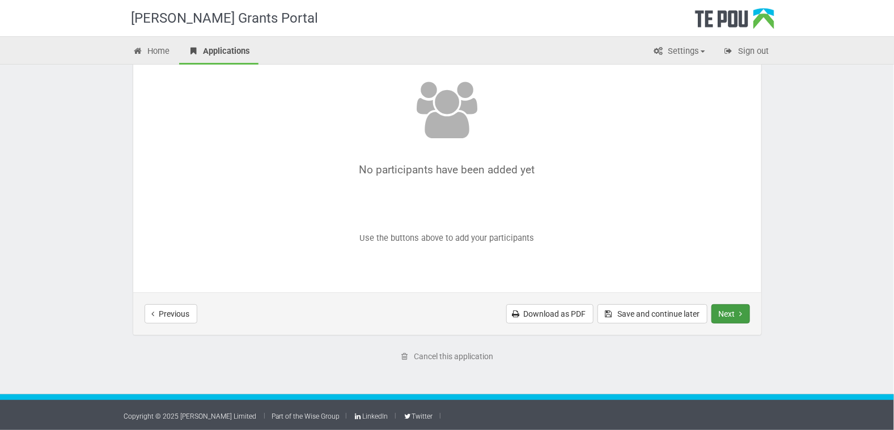
click at [723, 310] on button "Next" at bounding box center [730, 313] width 39 height 19
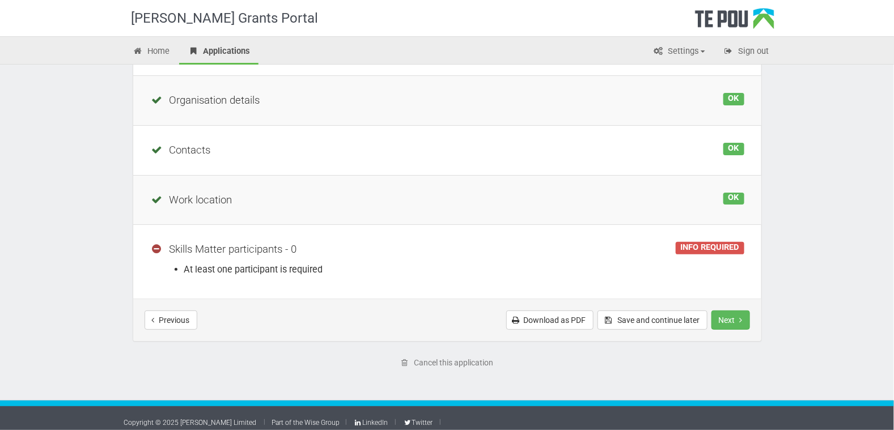
scroll to position [156, 0]
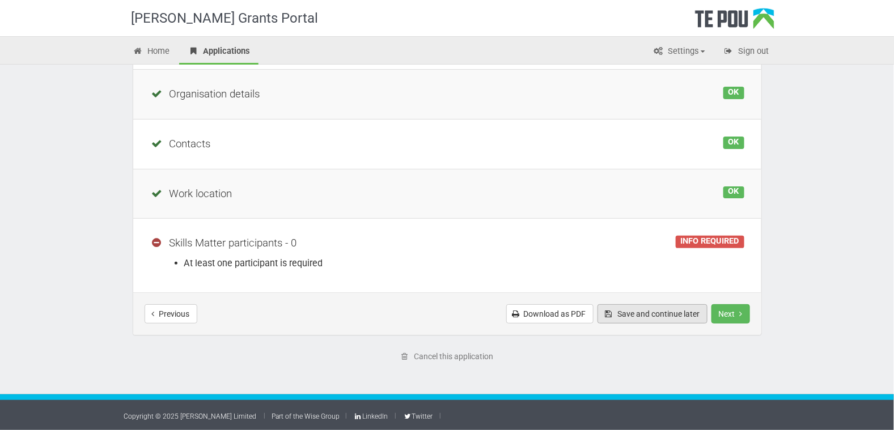
click at [656, 312] on button "Save and continue later" at bounding box center [652, 313] width 110 height 19
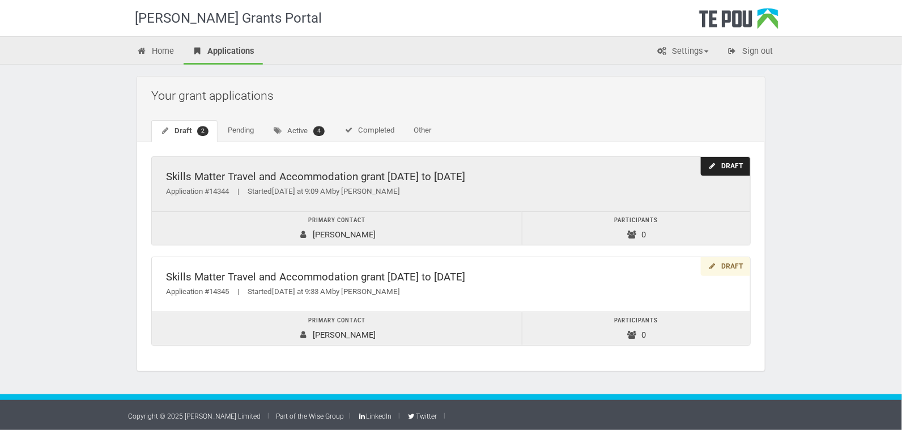
drag, startPoint x: 729, startPoint y: 162, endPoint x: 591, endPoint y: 178, distance: 138.7
click at [591, 178] on div "Skills Matter Travel and Accommodation grant 2022 to 2025" at bounding box center [451, 177] width 570 height 12
drag, startPoint x: 726, startPoint y: 167, endPoint x: 571, endPoint y: 199, distance: 158.6
click at [571, 199] on div "Skills Matter Travel and Accommodation grant 2022 to 2025 Application #14344 | …" at bounding box center [451, 184] width 598 height 54
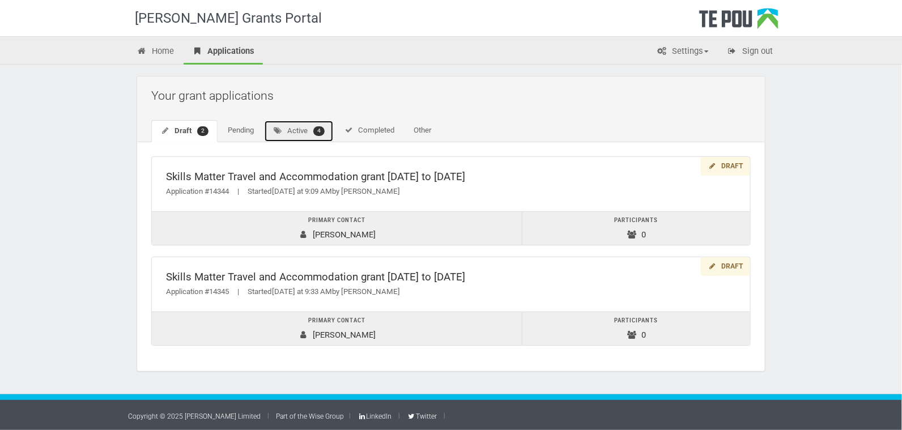
click at [322, 129] on span "4" at bounding box center [318, 131] width 11 height 10
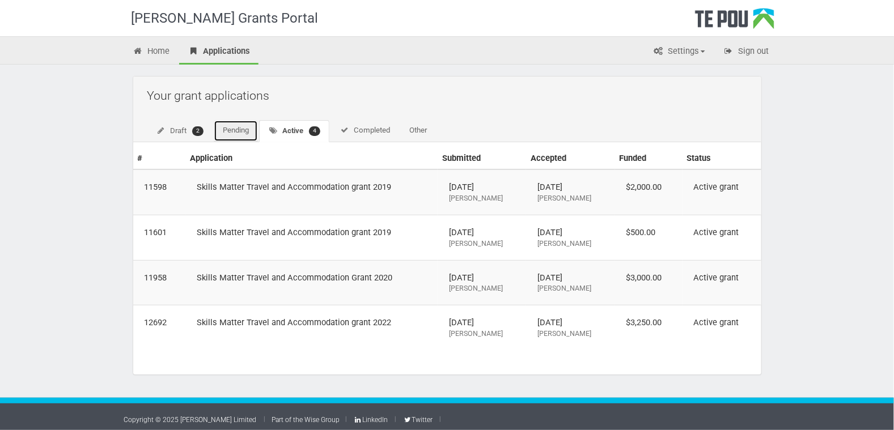
click at [247, 131] on link "Pending" at bounding box center [236, 131] width 44 height 22
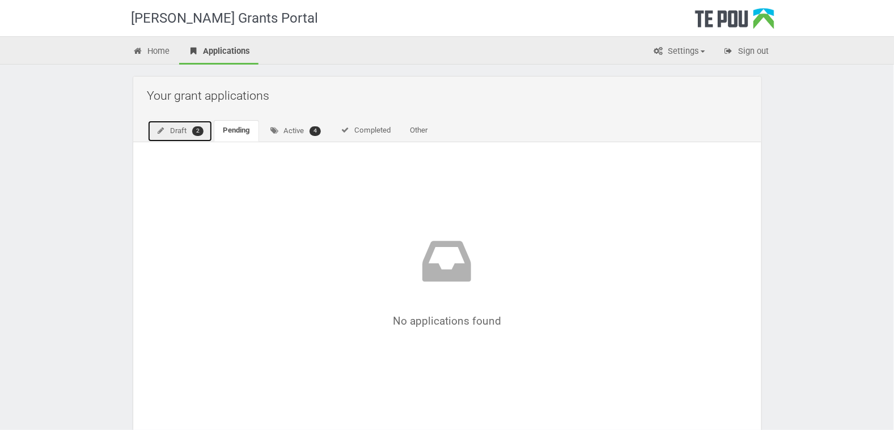
click at [170, 127] on link "Draft 2" at bounding box center [180, 131] width 66 height 22
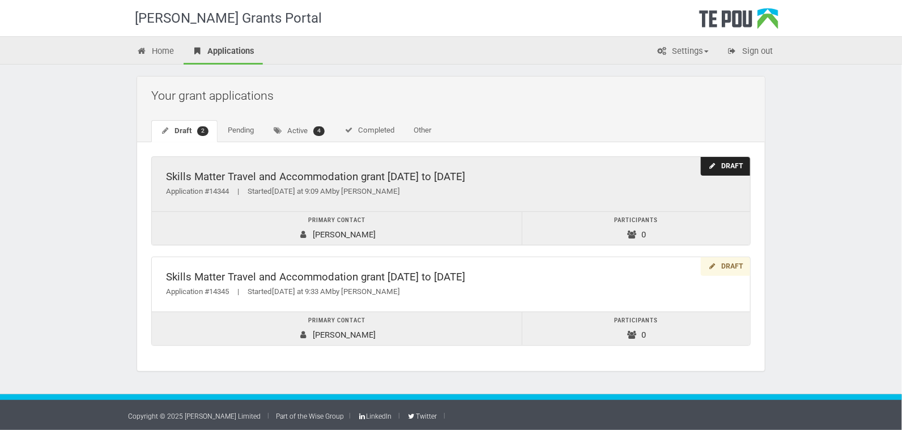
drag, startPoint x: 169, startPoint y: 224, endPoint x: 244, endPoint y: 232, distance: 74.7
click at [244, 232] on td "Primary contact Trina McKay" at bounding box center [337, 228] width 371 height 33
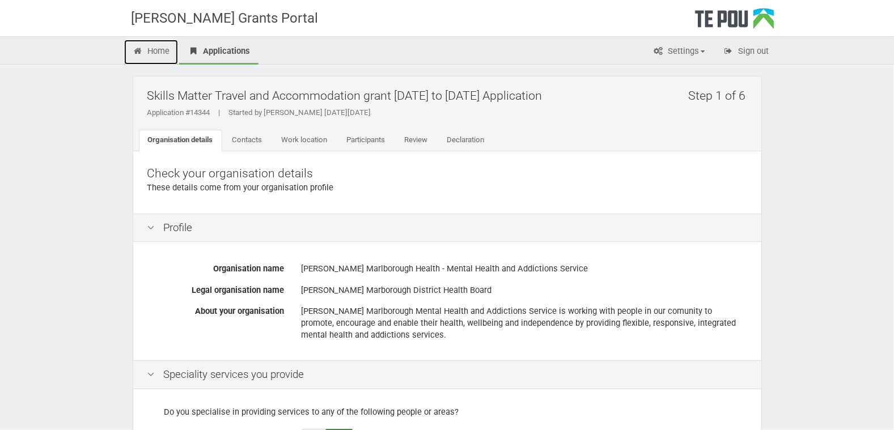
click at [151, 46] on link "Home" at bounding box center [151, 52] width 54 height 25
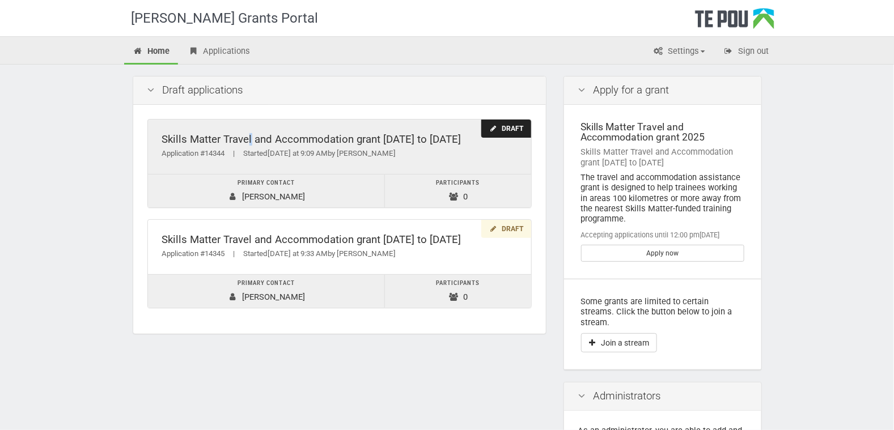
click at [188, 137] on div "Skills Matter Travel and Accommodation grant [DATE] to [DATE]" at bounding box center [339, 140] width 355 height 12
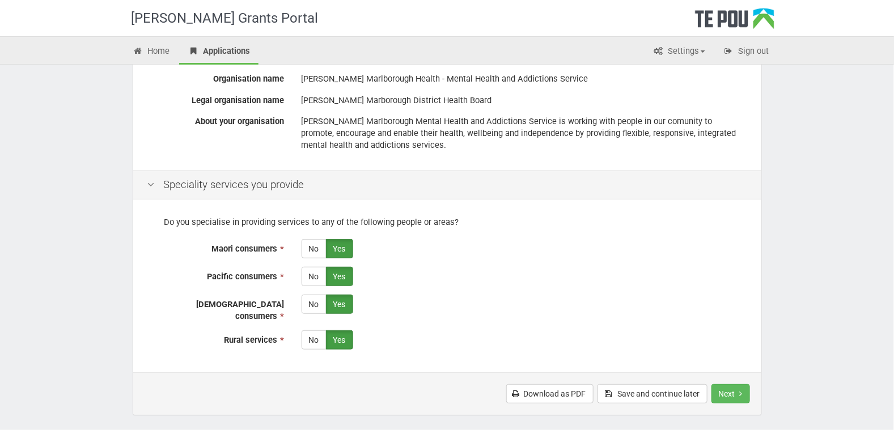
scroll to position [261, 0]
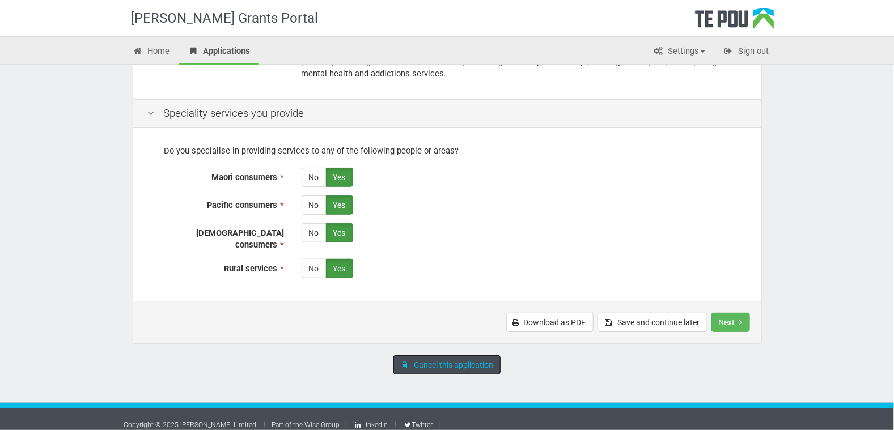
click at [437, 358] on link "Cancel this application" at bounding box center [446, 364] width 107 height 19
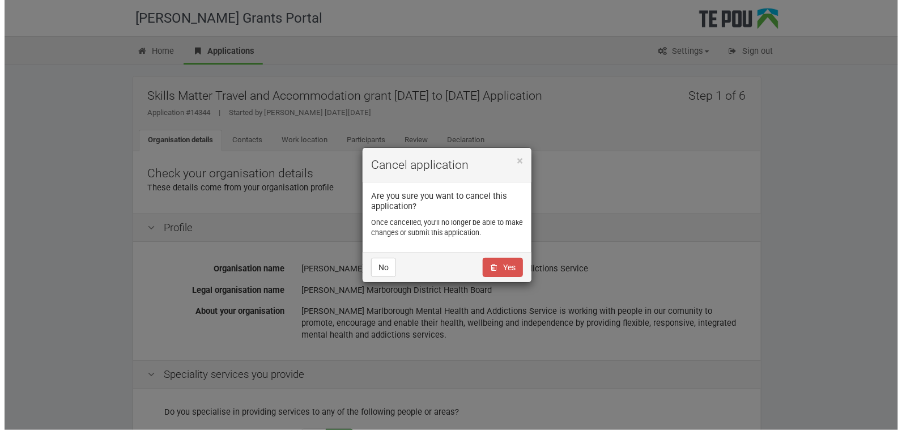
scroll to position [0, 0]
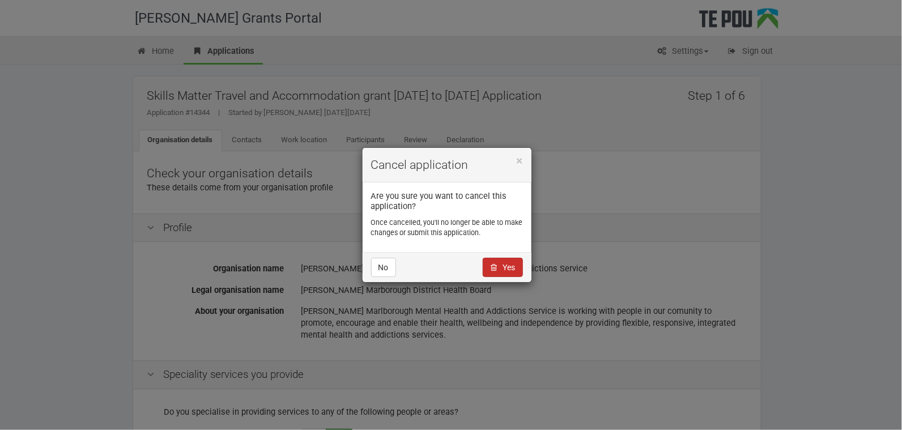
click at [509, 271] on link "Yes" at bounding box center [503, 267] width 40 height 19
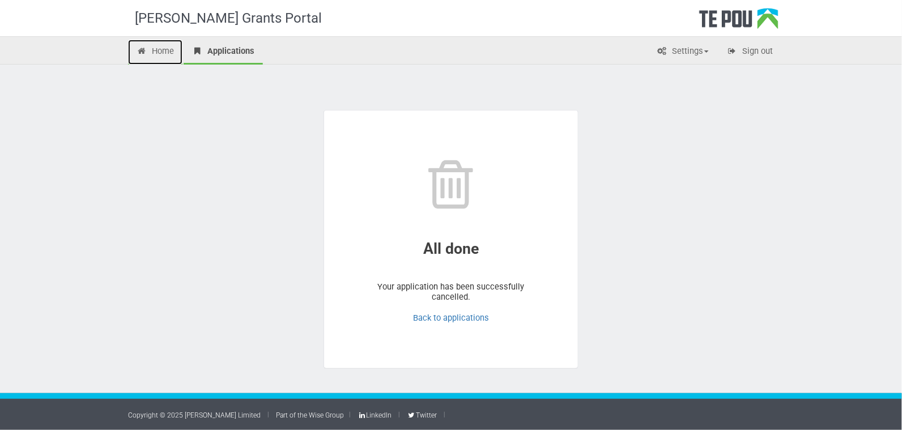
click at [163, 46] on link "Home" at bounding box center [155, 52] width 54 height 25
